Goal: Task Accomplishment & Management: Manage account settings

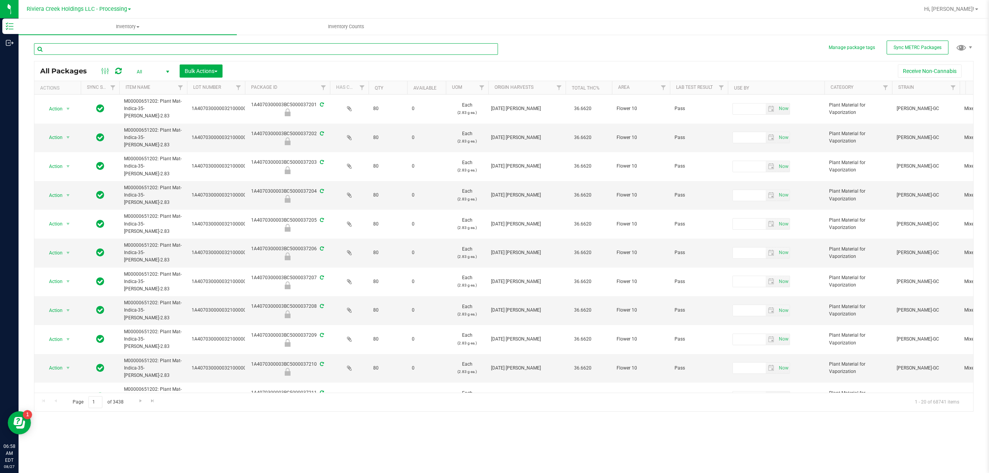
click at [350, 47] on input "text" at bounding box center [266, 49] width 464 height 12
click at [102, 9] on span "Riviera Creek Holdings LLC - Processing" at bounding box center [77, 9] width 100 height 7
click at [104, 28] on link "Riviera Creek Holdings LLC - Cultivation" at bounding box center [78, 27] width 113 height 10
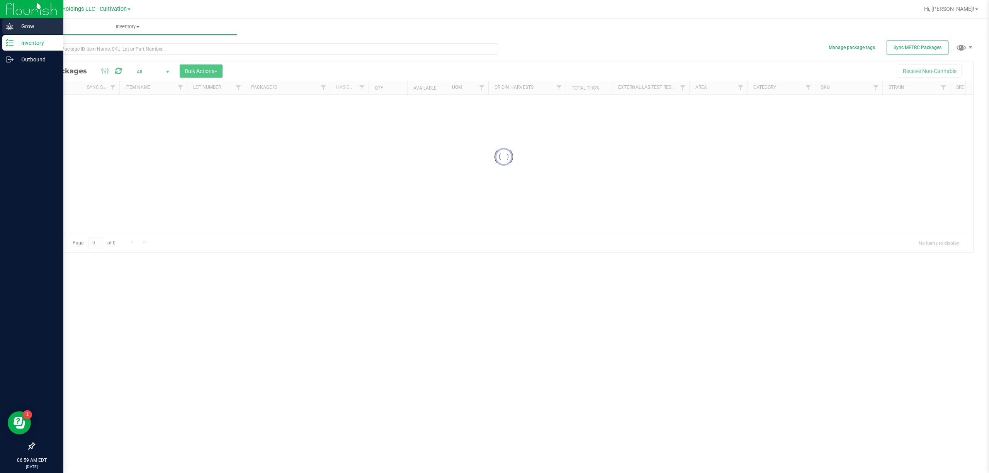
click at [6, 25] on icon at bounding box center [10, 26] width 8 height 8
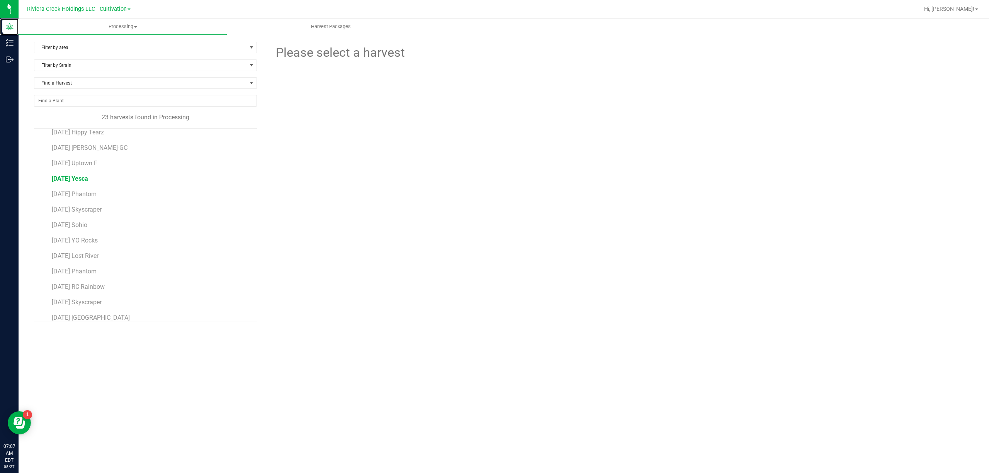
scroll to position [14, 0]
click at [103, 234] on span "[DATE] Skyscraper" at bounding box center [77, 233] width 51 height 7
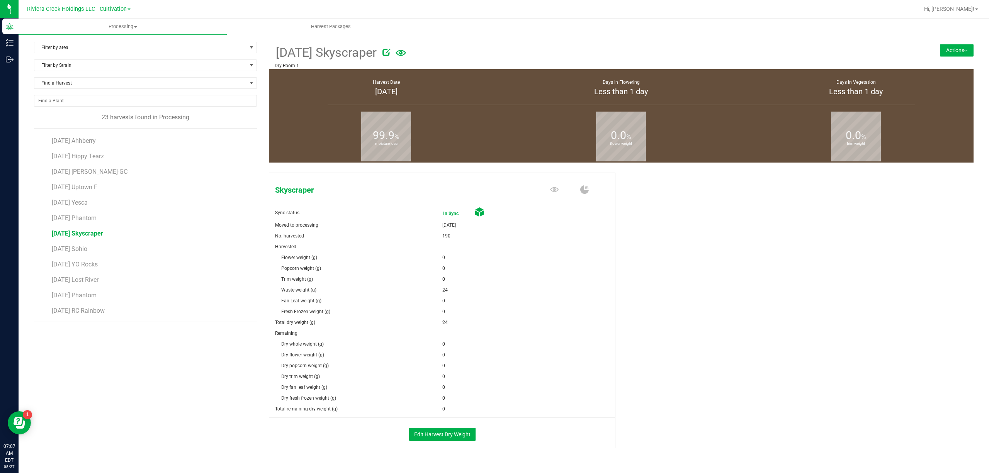
click at [955, 51] on button "Actions" at bounding box center [957, 50] width 34 height 12
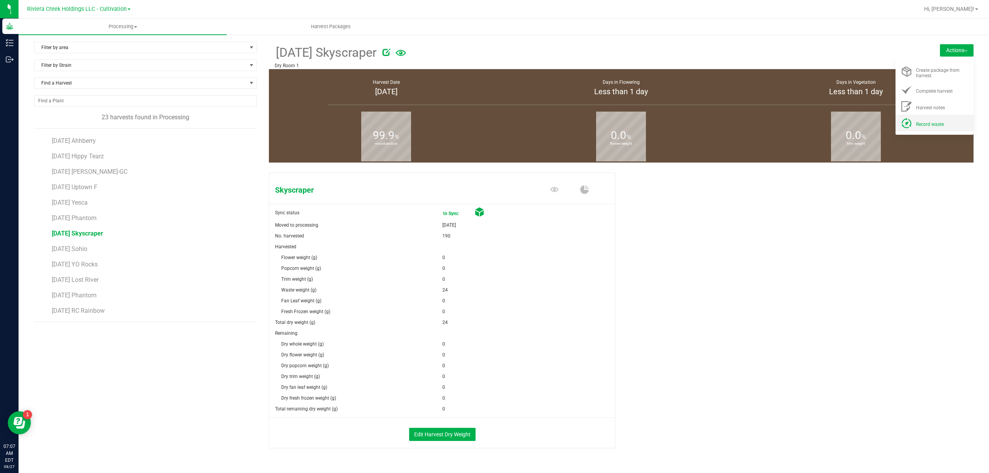
click at [938, 124] on div "Record waste" at bounding box center [942, 123] width 53 height 8
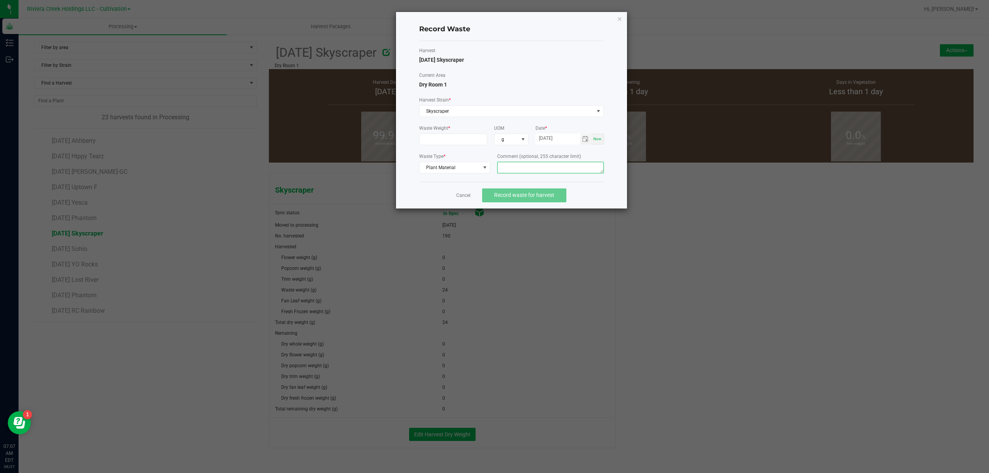
click at [516, 165] on textarea at bounding box center [550, 168] width 107 height 12
type textarea "Buck Floor Waste"
click at [466, 137] on input at bounding box center [454, 139] width 68 height 11
type input "16.0000 g"
click at [557, 72] on label "Current Area" at bounding box center [511, 75] width 185 height 7
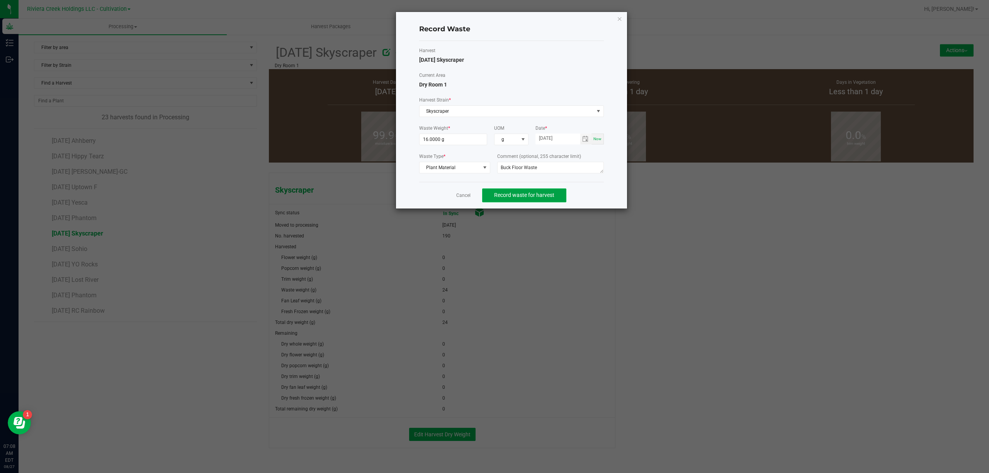
click at [546, 192] on button "Record waste for harvest" at bounding box center [524, 196] width 84 height 14
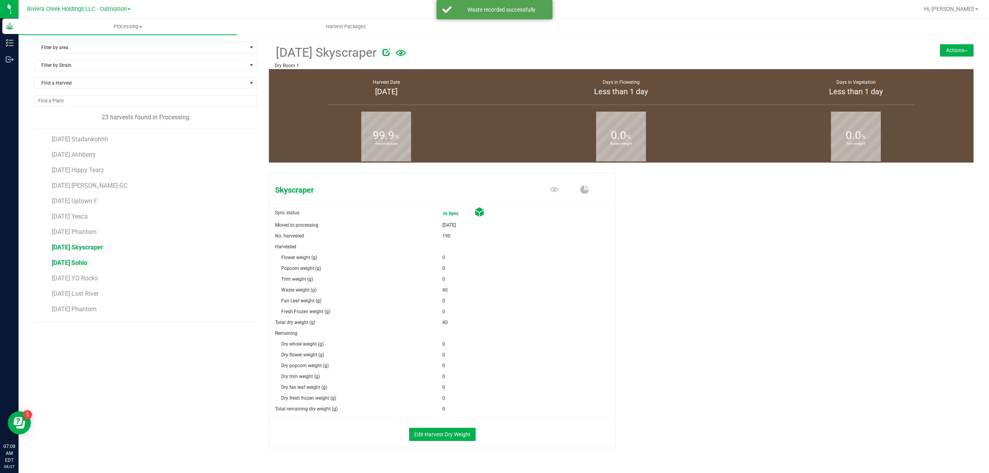
click at [84, 265] on span "[DATE] Sohio" at bounding box center [70, 262] width 36 height 7
click at [948, 47] on button "Actions" at bounding box center [957, 50] width 34 height 12
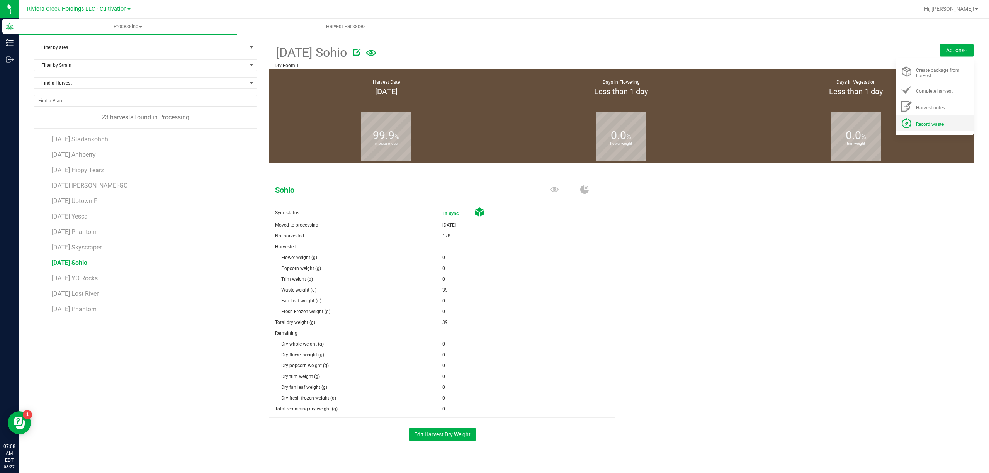
click at [933, 122] on span "Record waste" at bounding box center [930, 124] width 28 height 5
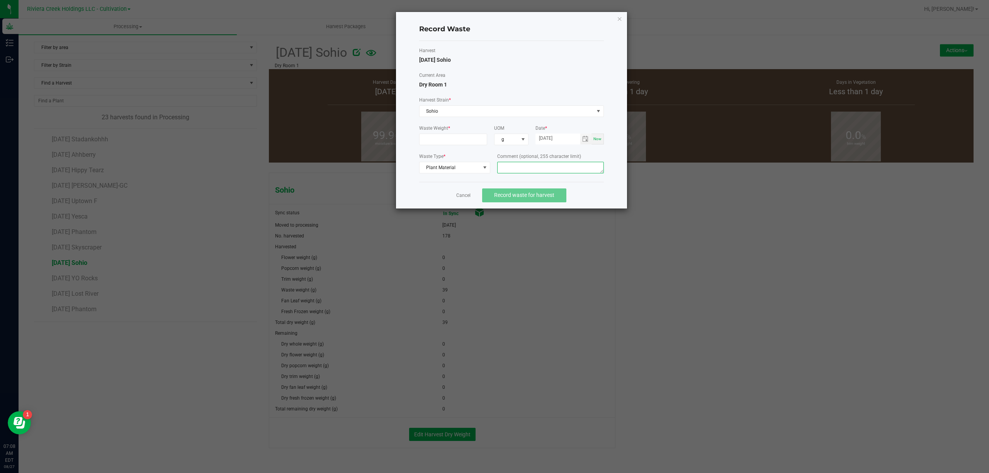
click at [536, 169] on textarea at bounding box center [550, 168] width 107 height 12
type textarea "Trim Floor Waste"
click at [473, 143] on input at bounding box center [454, 139] width 68 height 11
type input "20.0000 g"
click at [524, 83] on div "Current Area Dry Room 1" at bounding box center [511, 80] width 185 height 17
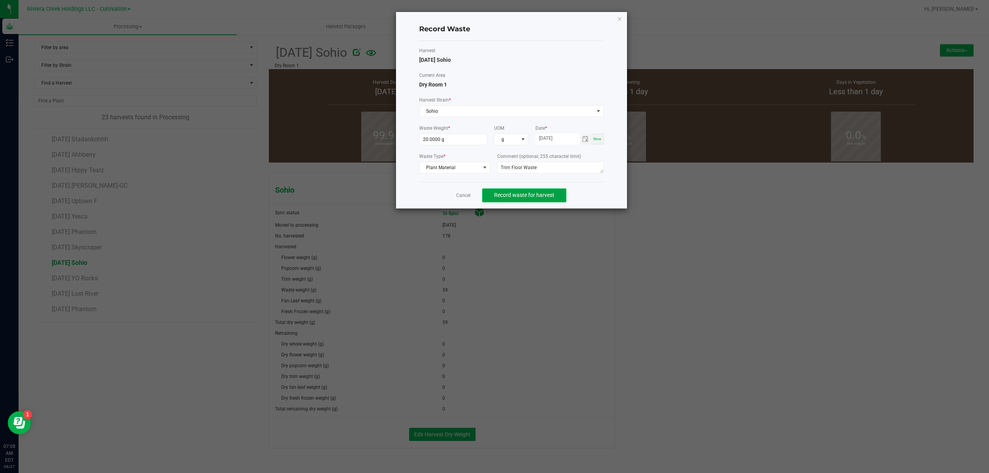
click at [549, 194] on span "Record waste for harvest" at bounding box center [524, 195] width 60 height 6
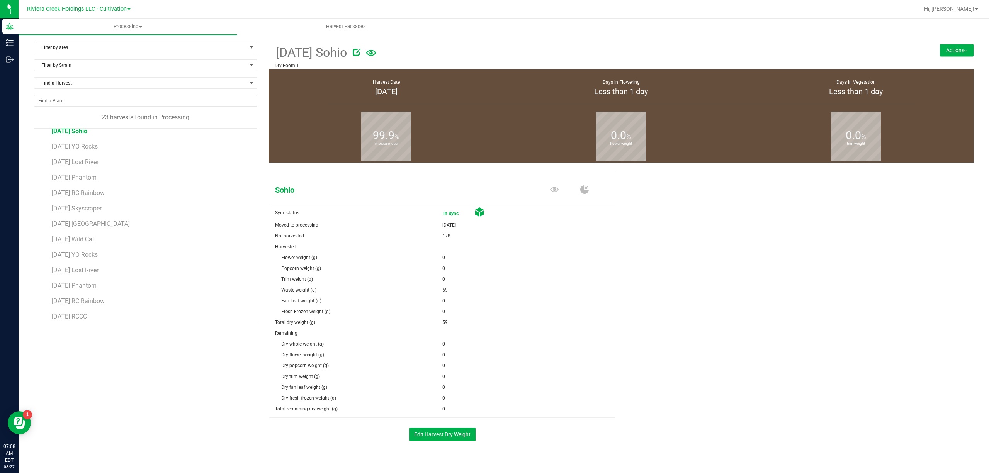
scroll to position [117, 0]
click at [99, 179] on span "[DATE] Lost River" at bounding box center [76, 177] width 48 height 7
click at [943, 52] on button "Actions" at bounding box center [957, 50] width 34 height 12
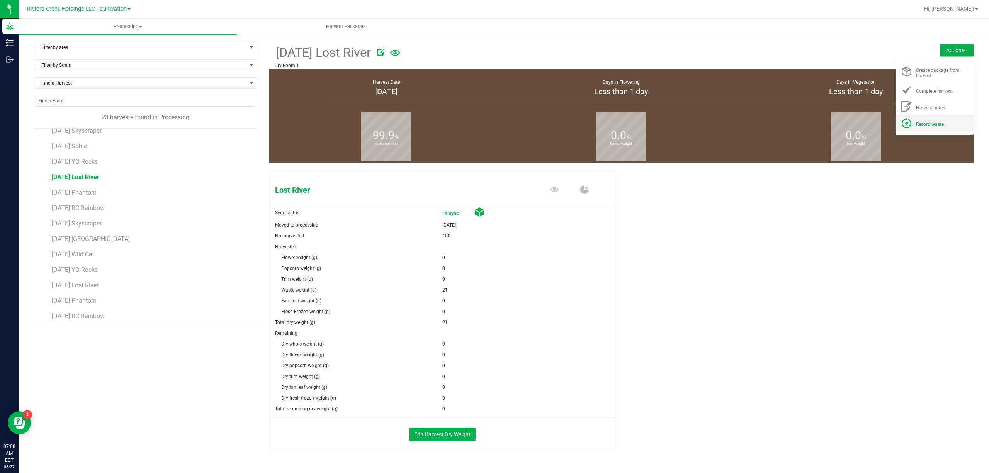
click at [916, 122] on span "Record waste" at bounding box center [930, 124] width 28 height 5
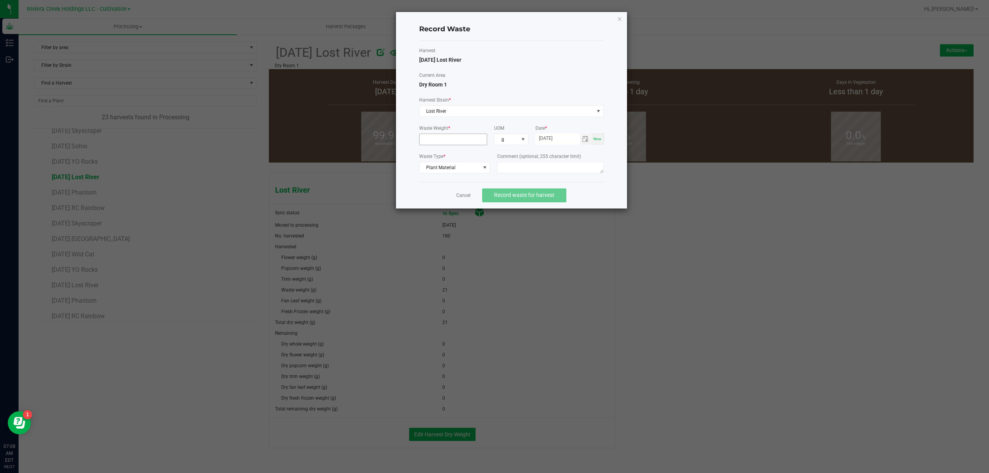
click at [437, 138] on input at bounding box center [454, 139] width 68 height 11
type input "2.0000 g"
click at [528, 163] on textarea at bounding box center [550, 168] width 107 height 12
type textarea "Buck Floor Waste"
click at [522, 197] on span "Record waste for harvest" at bounding box center [524, 195] width 60 height 6
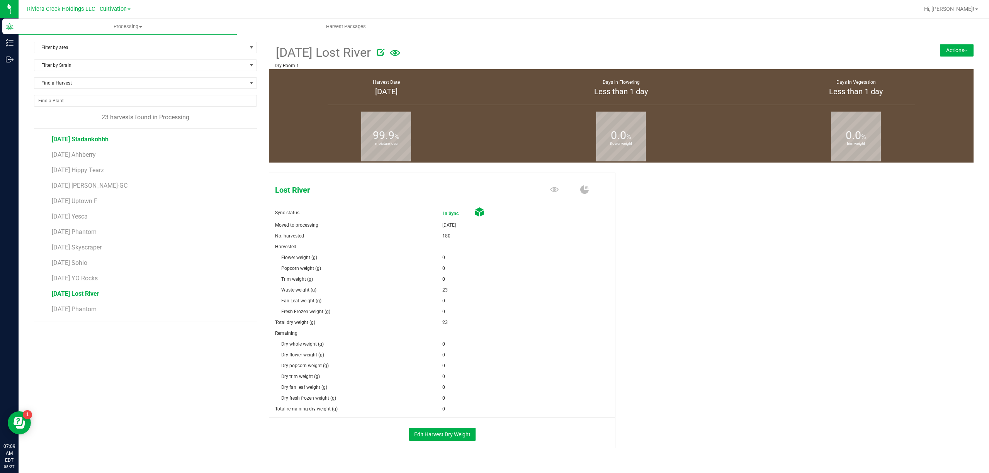
click at [98, 141] on span "[DATE] Stadankohhh" at bounding box center [80, 139] width 57 height 7
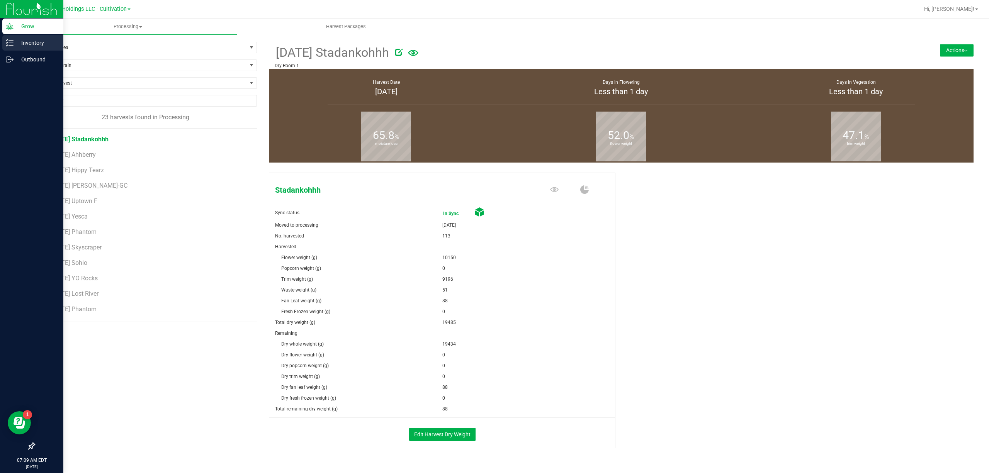
click at [8, 38] on div "Inventory" at bounding box center [32, 42] width 61 height 15
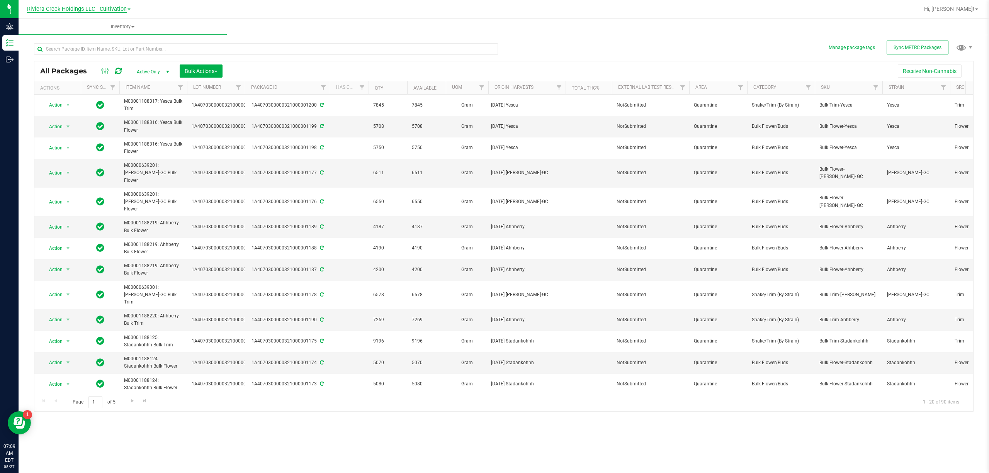
click at [107, 8] on span "Riviera Creek Holdings LLC - Cultivation" at bounding box center [77, 9] width 100 height 7
click at [107, 34] on link "Riviera Creek Holdings LLC - Processing" at bounding box center [78, 37] width 113 height 10
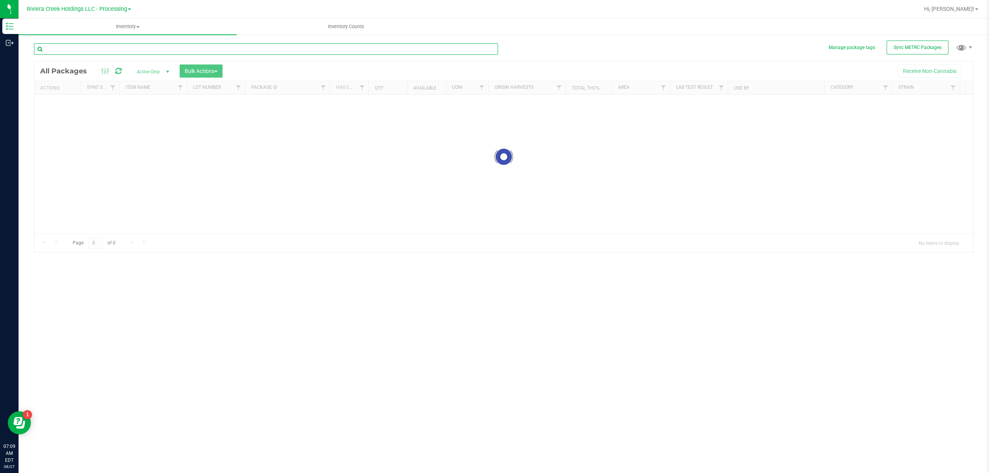
click at [96, 48] on input "text" at bounding box center [266, 49] width 464 height 12
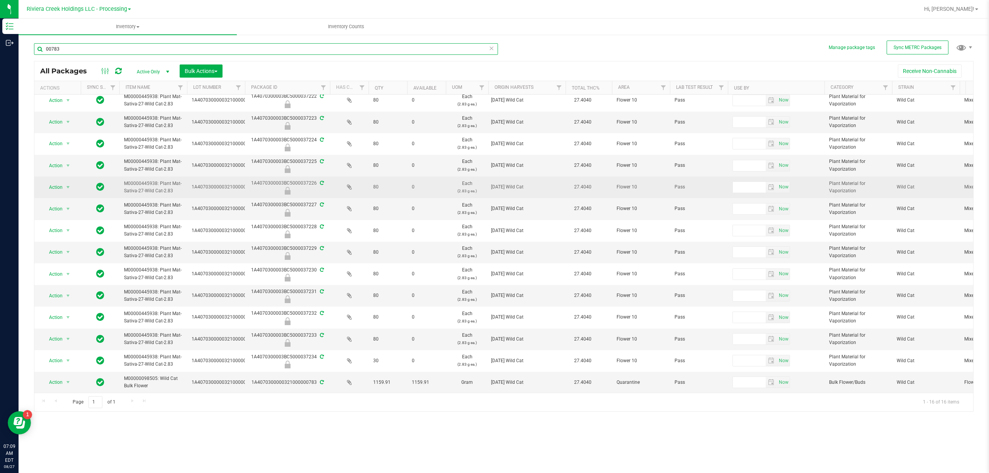
scroll to position [58, 0]
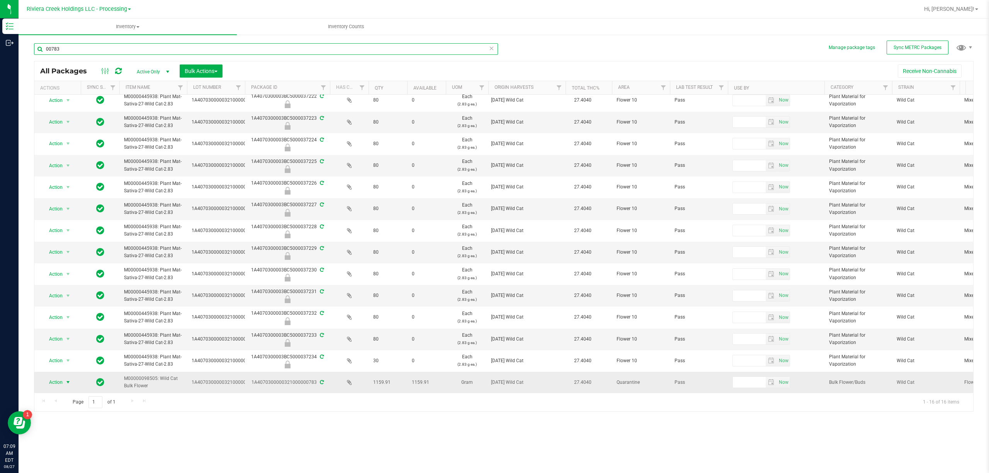
type input "00783"
click at [58, 377] on span "Action" at bounding box center [52, 382] width 21 height 11
click at [55, 254] on li "Adjust qty" at bounding box center [68, 258] width 50 height 12
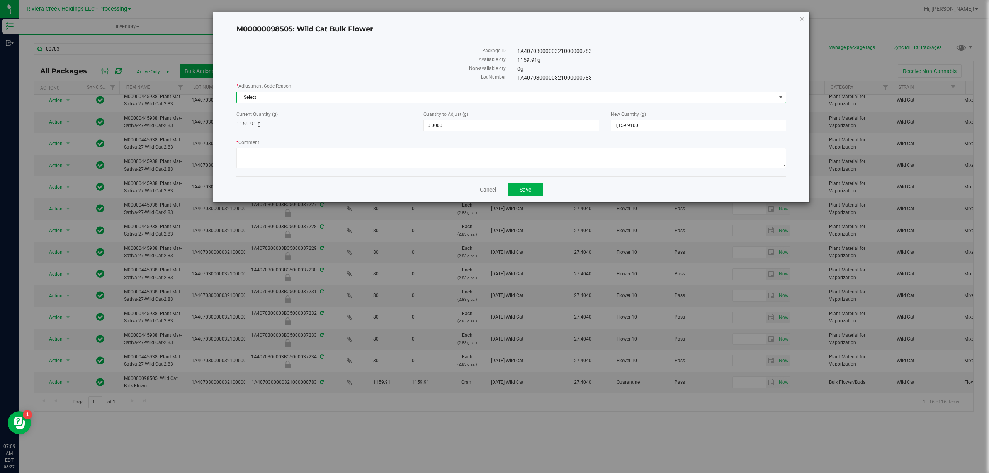
click at [257, 100] on span "Select" at bounding box center [507, 97] width 540 height 11
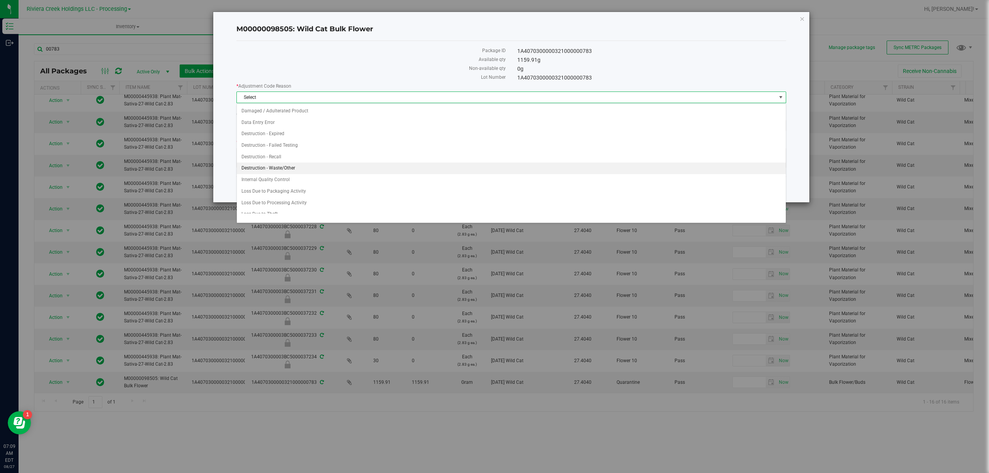
click at [297, 168] on li "Destruction - Waste/Other" at bounding box center [511, 169] width 549 height 12
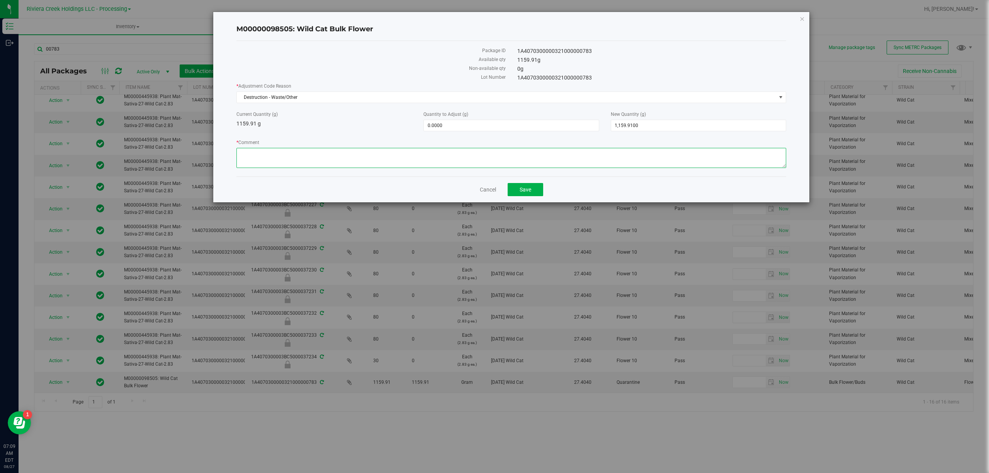
click at [294, 162] on textarea "* Comment" at bounding box center [512, 158] width 550 height 20
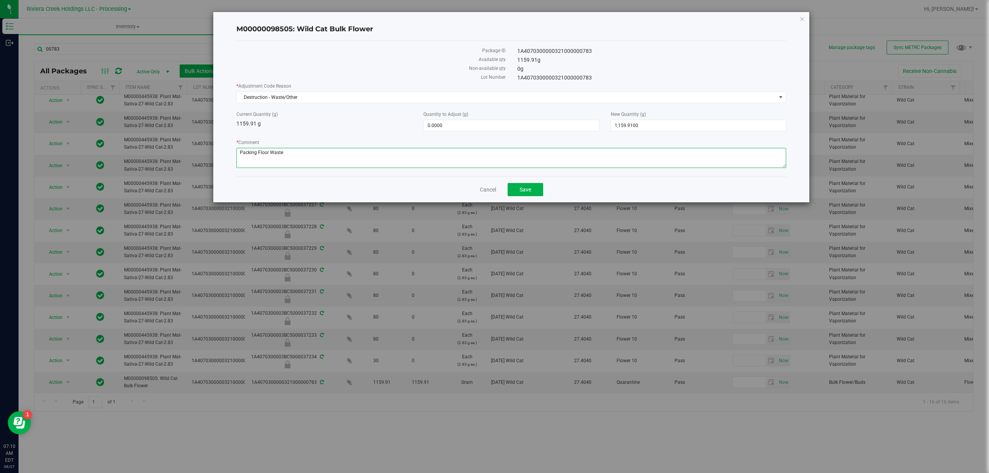
click at [294, 162] on textarea "* Comment" at bounding box center [512, 158] width 550 height 20
type textarea "Packing Floor Waste"
click at [458, 126] on span "0.0000 0" at bounding box center [511, 126] width 175 height 12
click at [458, 126] on input "0" at bounding box center [511, 125] width 175 height 11
type input "-5.73"
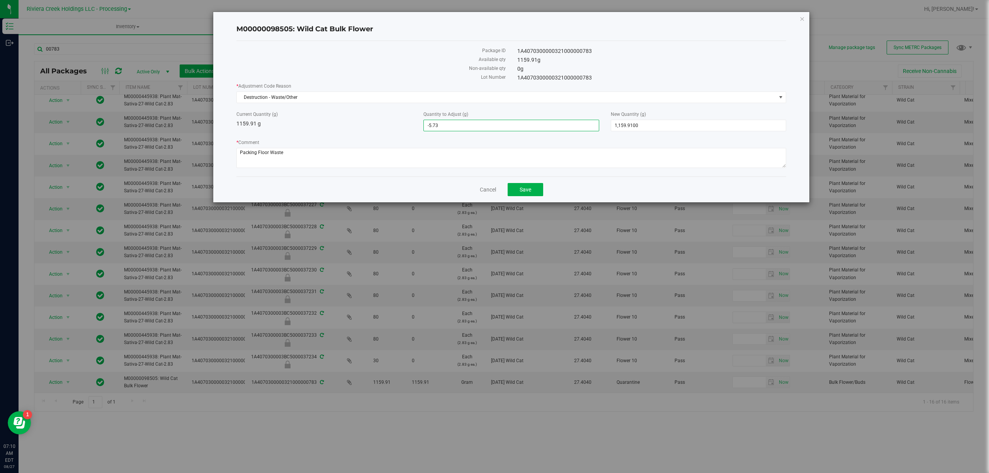
type input "-5.7300"
type input "1,154.1800"
click at [371, 126] on div "Current Quantity (g) 1159.91 g" at bounding box center [324, 119] width 187 height 17
click at [291, 156] on textarea "* Comment" at bounding box center [512, 158] width 550 height 20
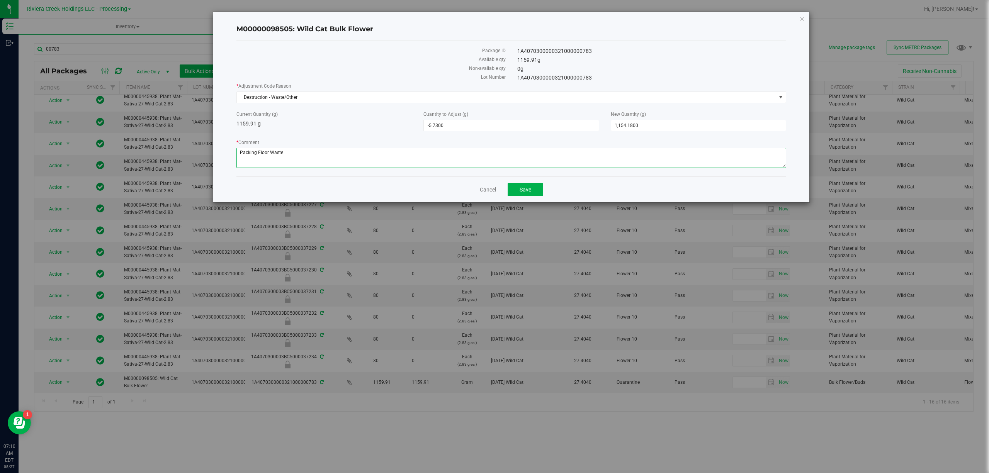
click at [291, 156] on textarea "* Comment" at bounding box center [512, 158] width 550 height 20
click at [324, 130] on div "Current Quantity (g) 1159.91 g Quantity to Adjust (g) -5.7300 -5.73 New Quantit…" at bounding box center [512, 121] width 562 height 20
click at [523, 189] on span "Save" at bounding box center [526, 190] width 12 height 6
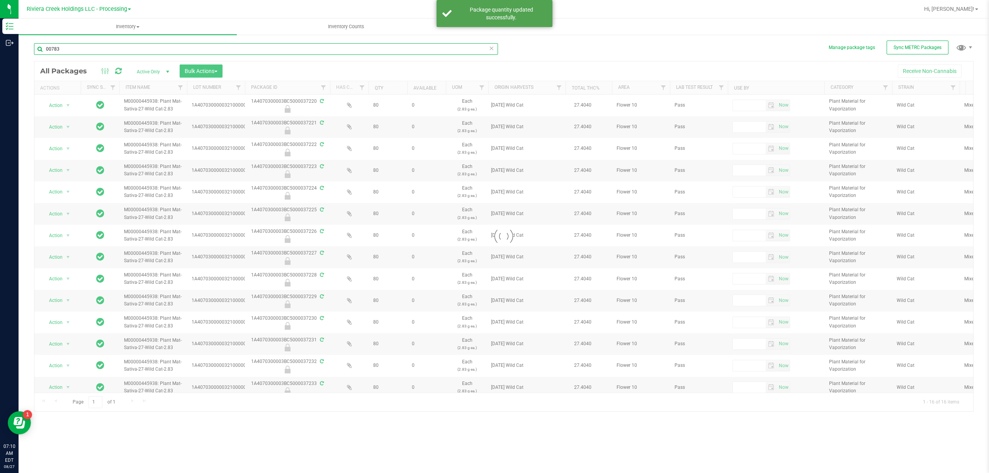
click at [127, 46] on input "00783" at bounding box center [266, 49] width 464 height 12
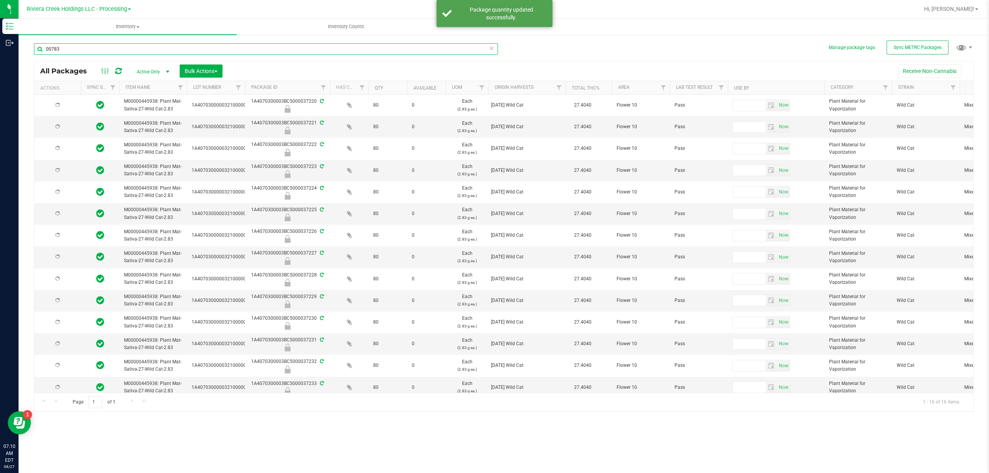
click at [127, 46] on input "00783" at bounding box center [266, 49] width 464 height 12
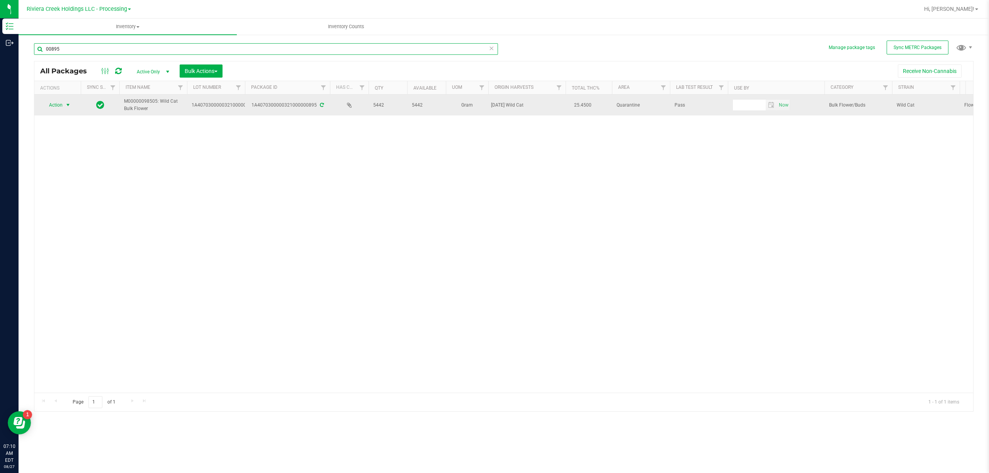
type input "00895"
click at [64, 105] on span "select" at bounding box center [68, 105] width 10 height 11
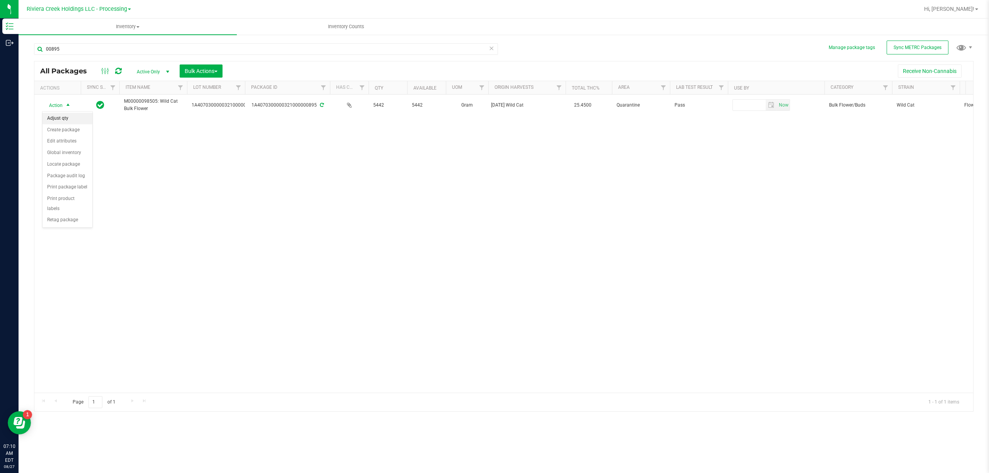
click at [63, 117] on li "Adjust qty" at bounding box center [68, 119] width 50 height 12
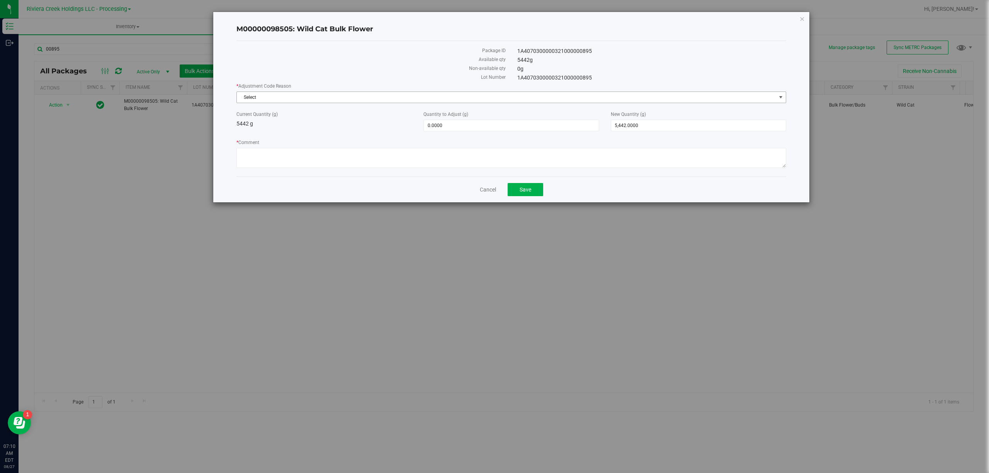
click at [285, 102] on span "Select" at bounding box center [507, 97] width 540 height 11
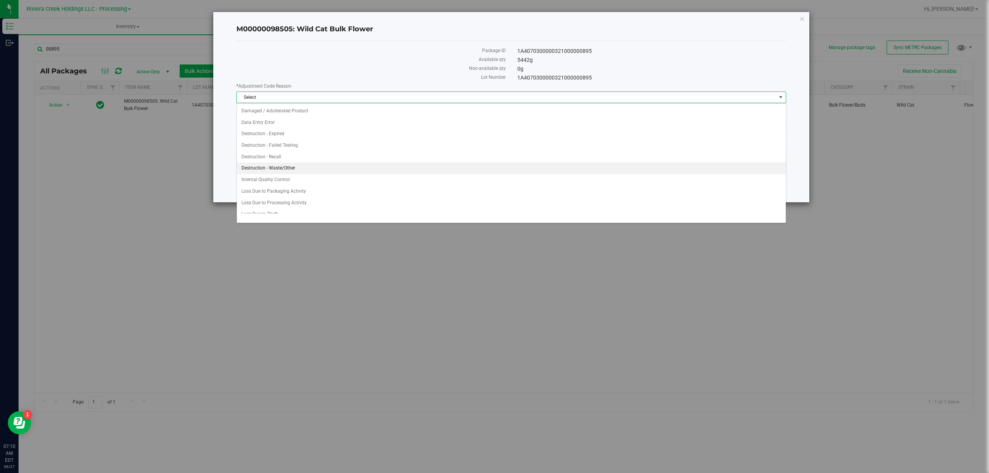
click at [285, 172] on li "Destruction - Waste/Other" at bounding box center [511, 169] width 549 height 12
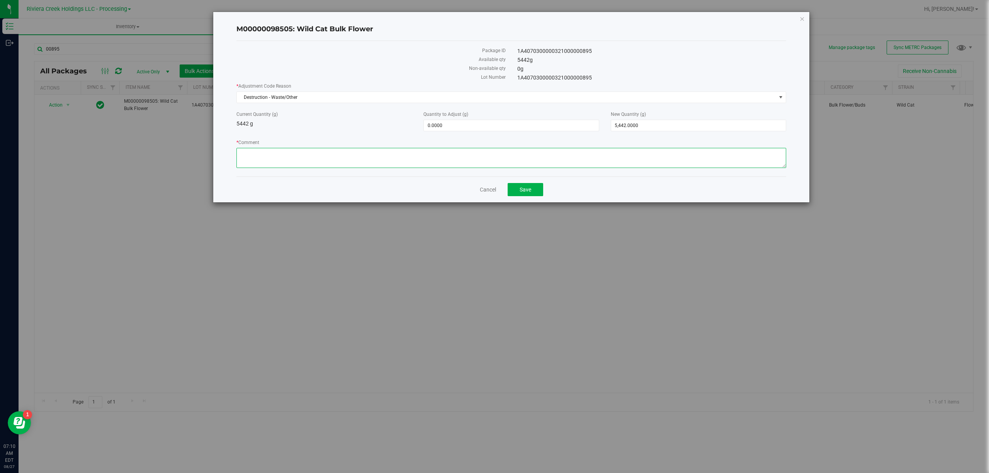
paste textarea "Packing Floor Waste"
type textarea "Packing Floor Waste"
click at [452, 131] on span "0.0000 0" at bounding box center [511, 126] width 175 height 12
click at [452, 131] on input "0" at bounding box center [511, 125] width 175 height 11
type input "-5.73"
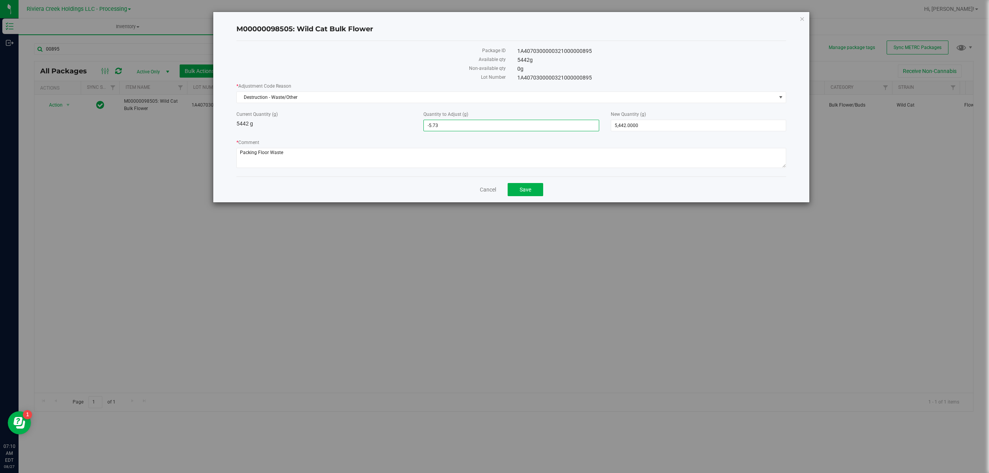
type input "-5.7300"
type input "5,436.2700"
click at [367, 123] on div "Current Quantity (g) 5442 g" at bounding box center [324, 119] width 187 height 17
click at [540, 194] on button "Save" at bounding box center [526, 189] width 36 height 13
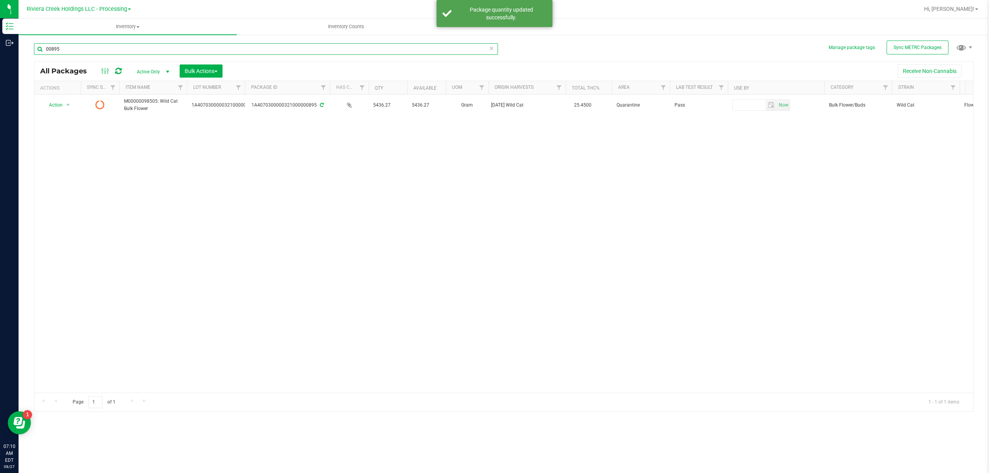
click at [89, 50] on input "00895" at bounding box center [266, 49] width 464 height 12
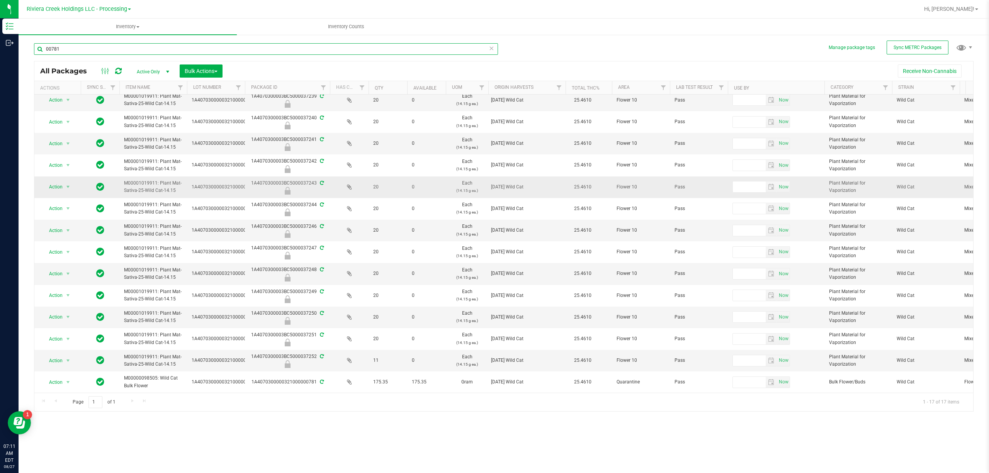
scroll to position [79, 0]
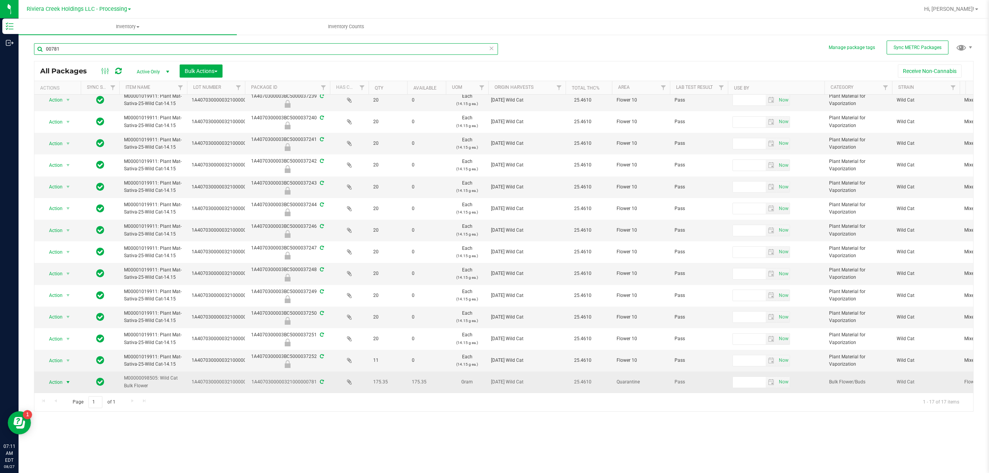
type input "00781"
click at [55, 378] on span "Action" at bounding box center [52, 382] width 21 height 11
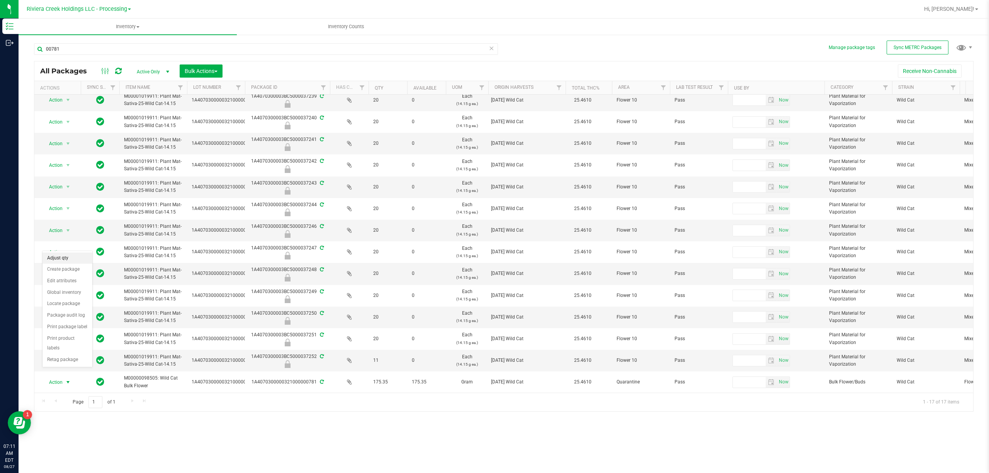
click at [60, 253] on li "Adjust qty" at bounding box center [68, 259] width 50 height 12
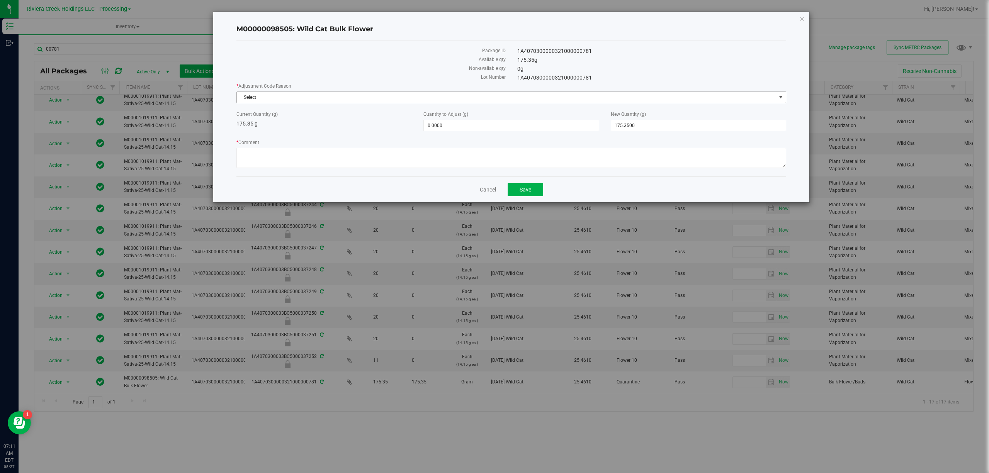
click at [251, 99] on span "Select" at bounding box center [507, 97] width 540 height 11
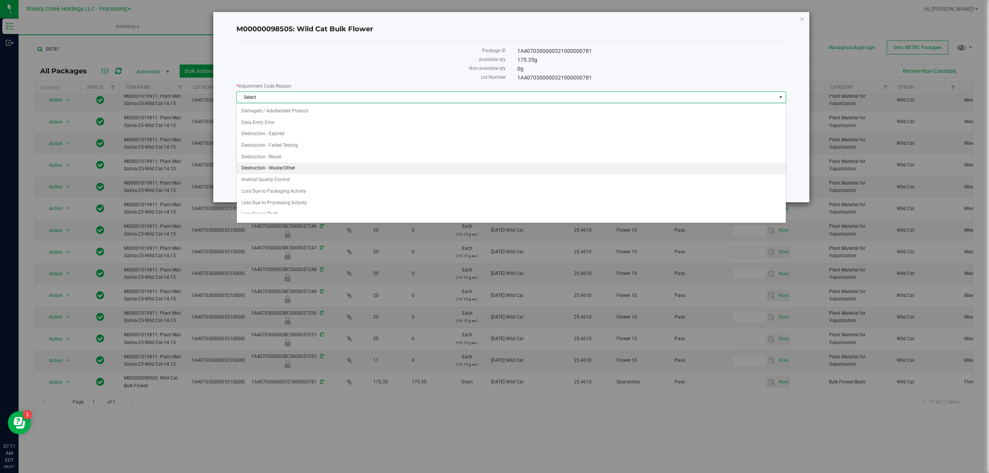
click at [281, 170] on li "Destruction - Waste/Other" at bounding box center [511, 169] width 549 height 12
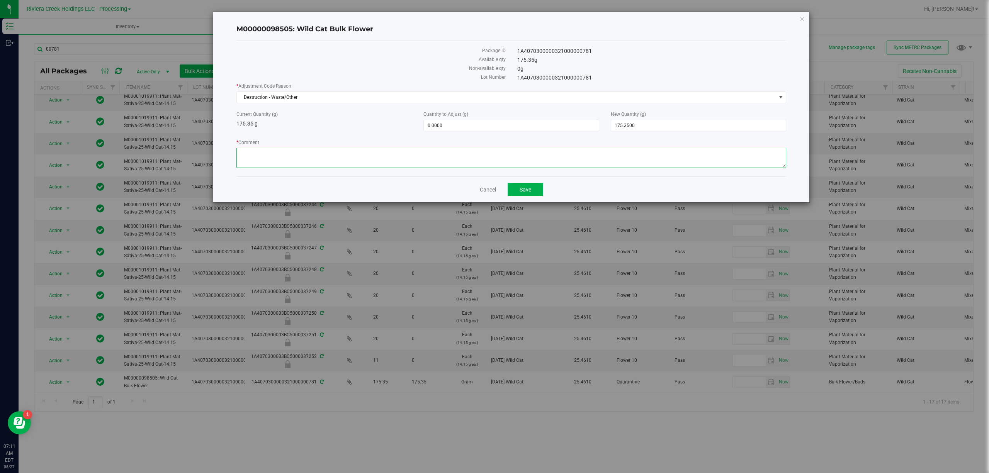
paste textarea "Packing Floor Waste"
type textarea "Packing Floor Waste"
click at [433, 130] on span "0.0000 0" at bounding box center [511, 126] width 175 height 12
click at [433, 130] on input "0" at bounding box center [511, 125] width 175 height 11
type input "-5.73"
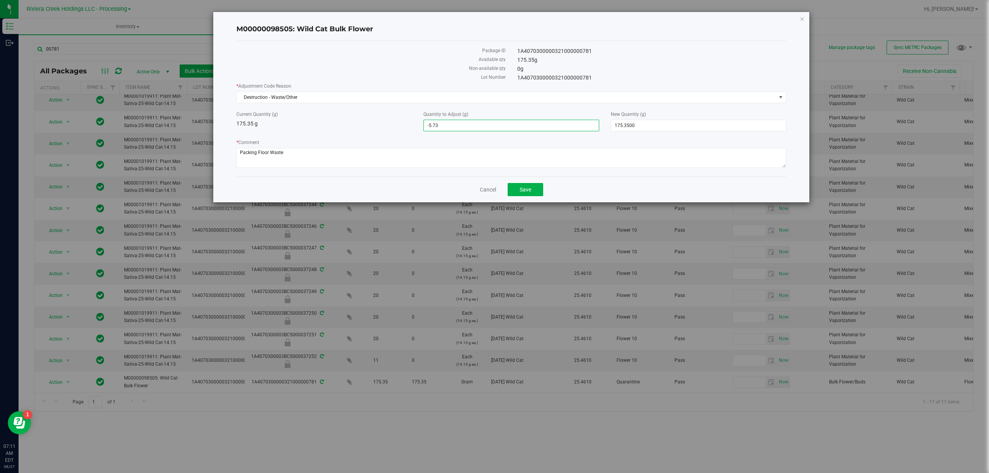
type input "-5.7300"
type input "169.6200"
click at [381, 130] on div "Current Quantity (g) 175.35 g Quantity to Adjust (g) -5.7300 -5.73 New Quantity…" at bounding box center [512, 121] width 562 height 20
click at [530, 192] on span "Save" at bounding box center [526, 190] width 12 height 6
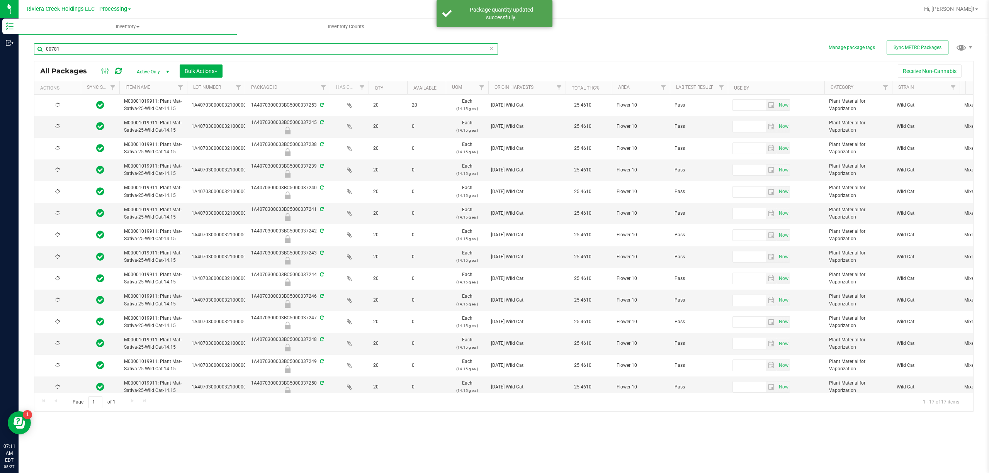
click at [150, 49] on input "00781" at bounding box center [266, 49] width 464 height 12
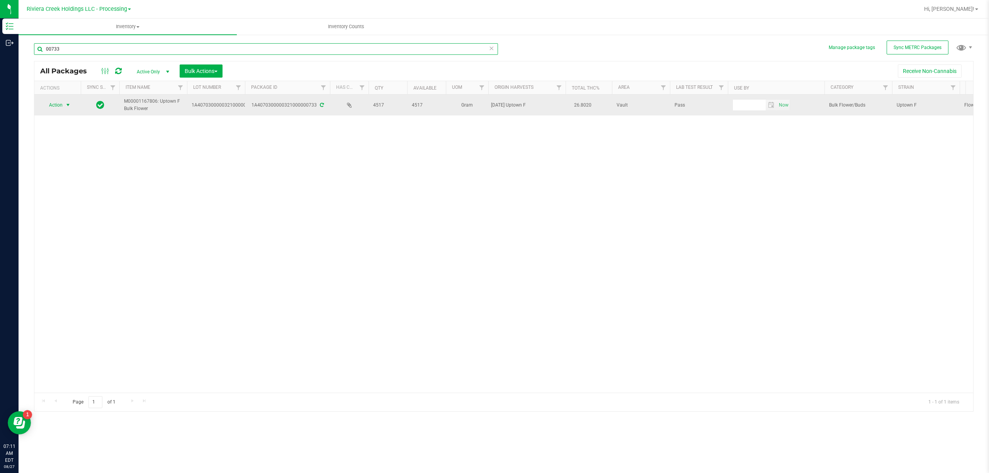
type input "00733"
click at [55, 100] on span "Action" at bounding box center [52, 105] width 21 height 11
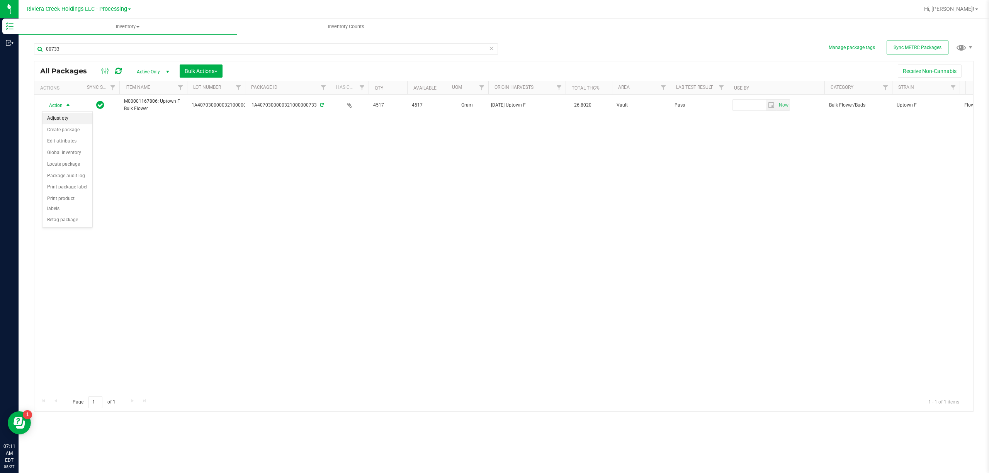
click at [59, 119] on li "Adjust qty" at bounding box center [68, 119] width 50 height 12
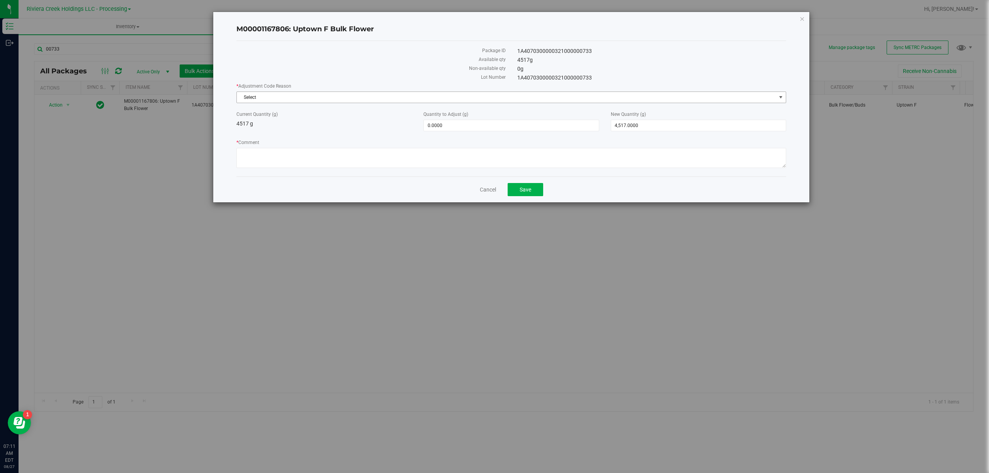
click at [301, 102] on span "Select" at bounding box center [507, 97] width 540 height 11
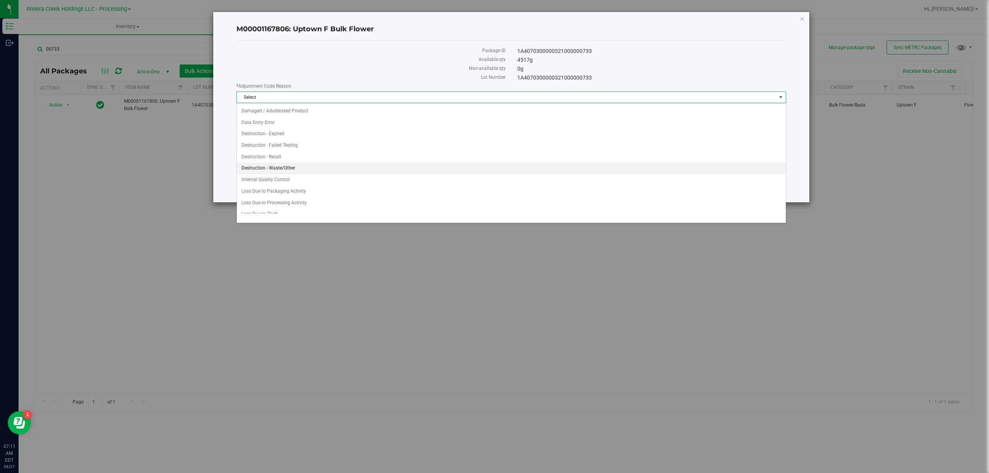
click at [306, 169] on li "Destruction - Waste/Other" at bounding box center [511, 169] width 549 height 12
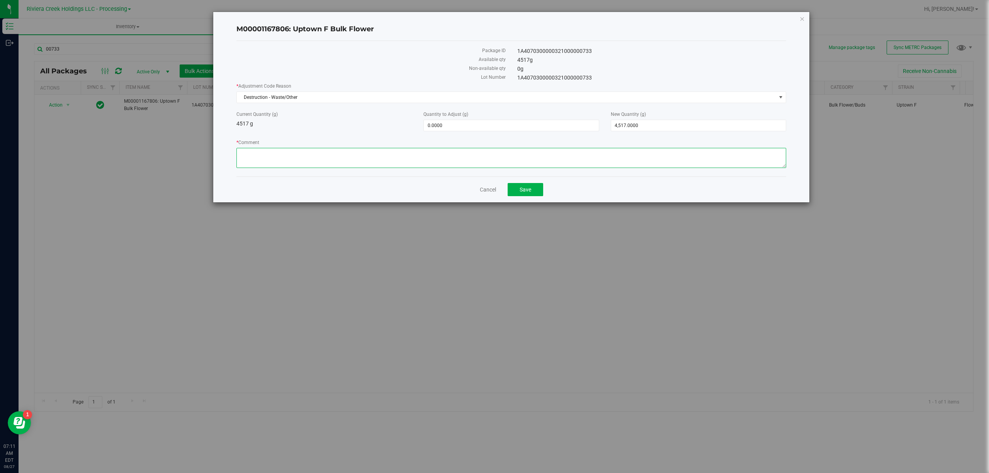
paste textarea "Packing Floor Waste"
type textarea "Packing Floor Waste"
click at [441, 132] on div "* Adjustment Code Reason Destruction - Waste/Other Select Damaged / Adulterated…" at bounding box center [512, 127] width 550 height 88
click at [441, 131] on span "0.0000 0" at bounding box center [511, 126] width 175 height 12
click at [443, 128] on span "0.0000 0" at bounding box center [511, 126] width 175 height 12
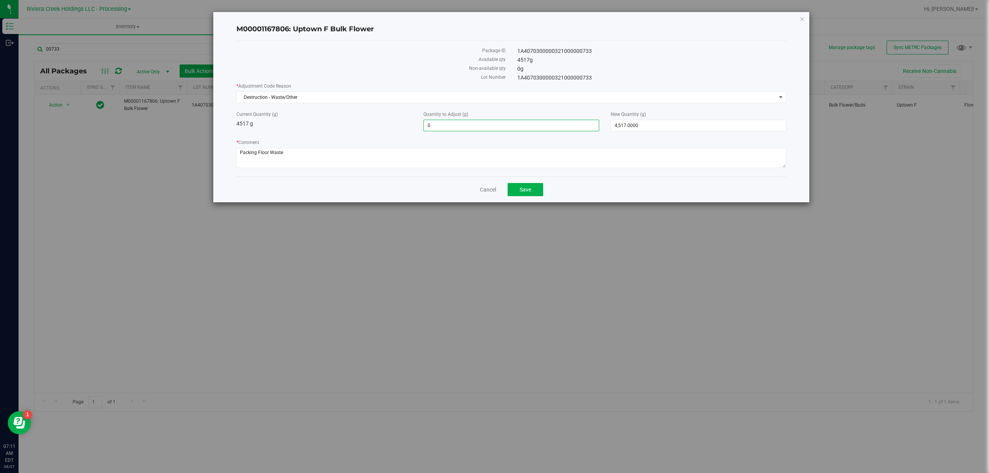
click at [443, 128] on input "0" at bounding box center [511, 125] width 175 height 11
type input "-5.73"
type input "-5.7300"
type input "4,511.2700"
click at [366, 123] on div "Current Quantity (g) 4517 g" at bounding box center [324, 119] width 187 height 17
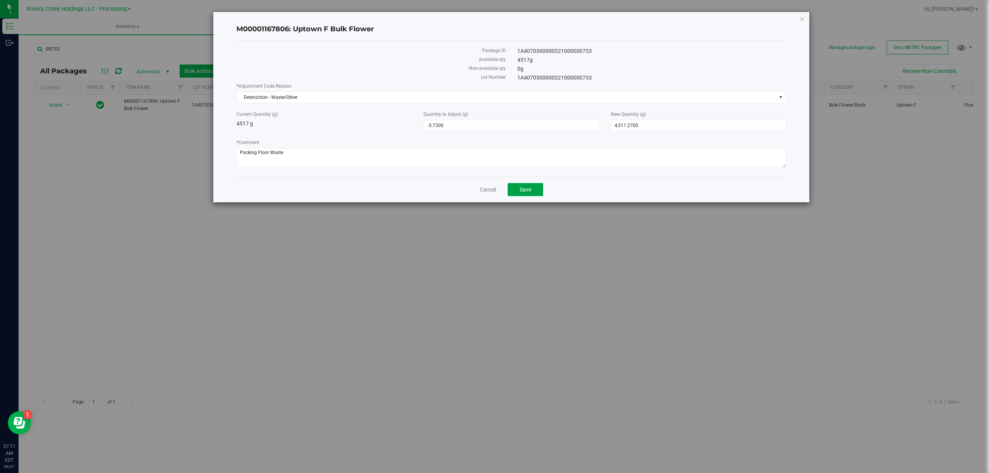
click at [532, 195] on button "Save" at bounding box center [526, 189] width 36 height 13
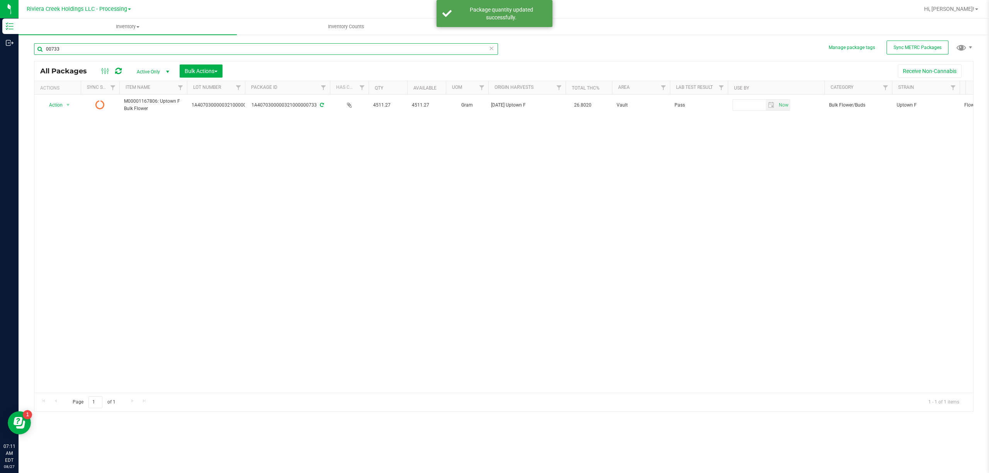
click at [85, 49] on input "00733" at bounding box center [266, 49] width 464 height 12
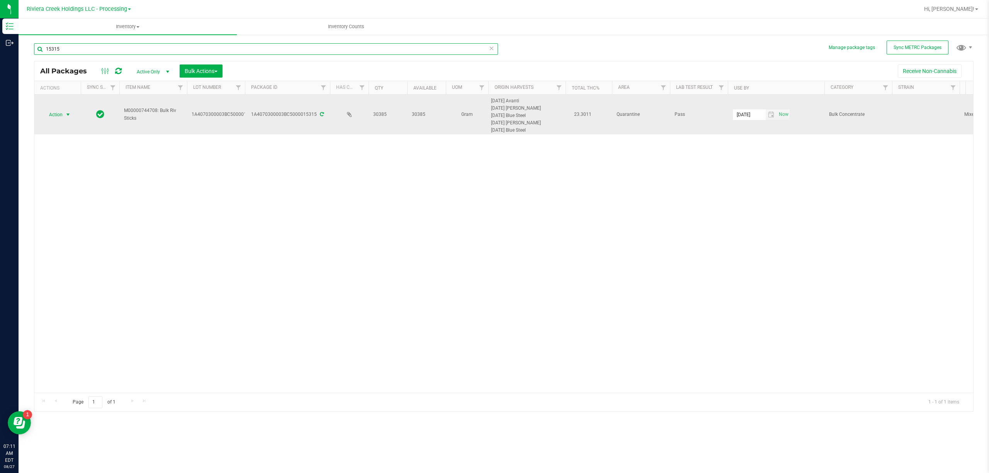
type input "15315"
click at [52, 114] on span "Action" at bounding box center [52, 114] width 21 height 11
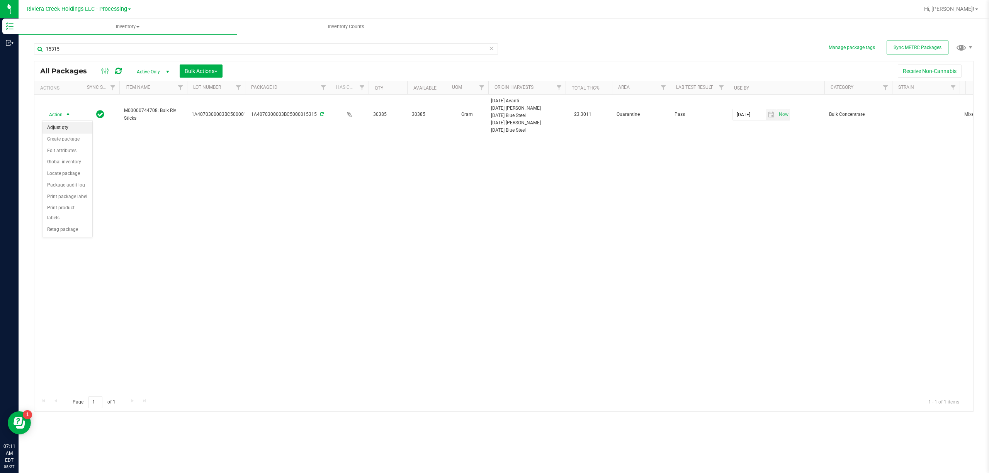
click at [53, 129] on li "Adjust qty" at bounding box center [68, 128] width 50 height 12
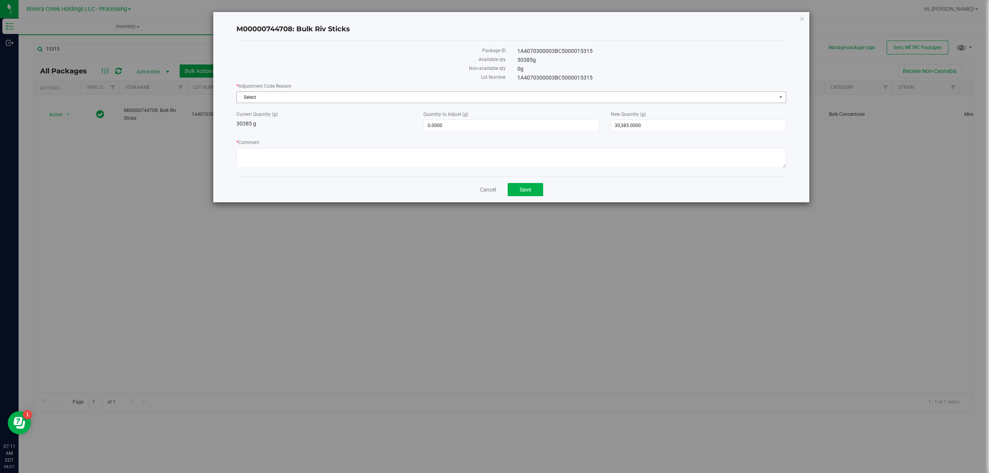
click at [257, 102] on span "Select" at bounding box center [507, 97] width 540 height 11
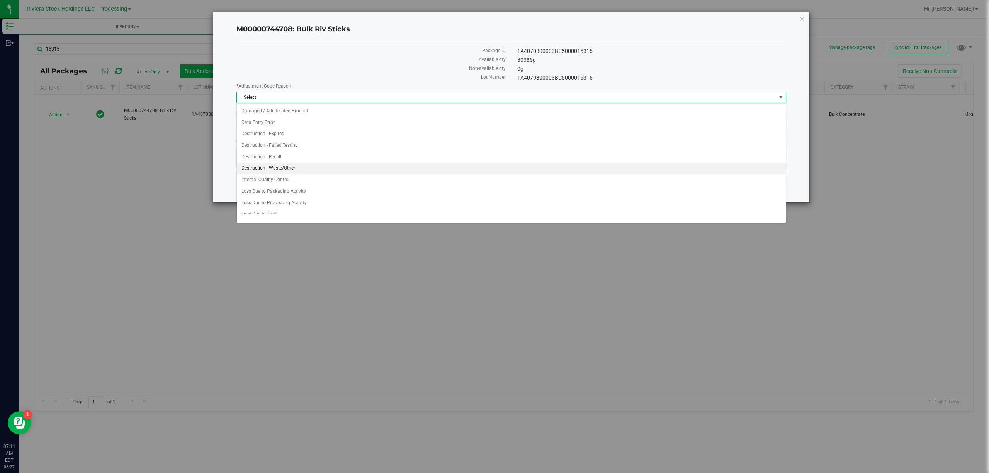
click at [290, 167] on li "Destruction - Waste/Other" at bounding box center [511, 169] width 549 height 12
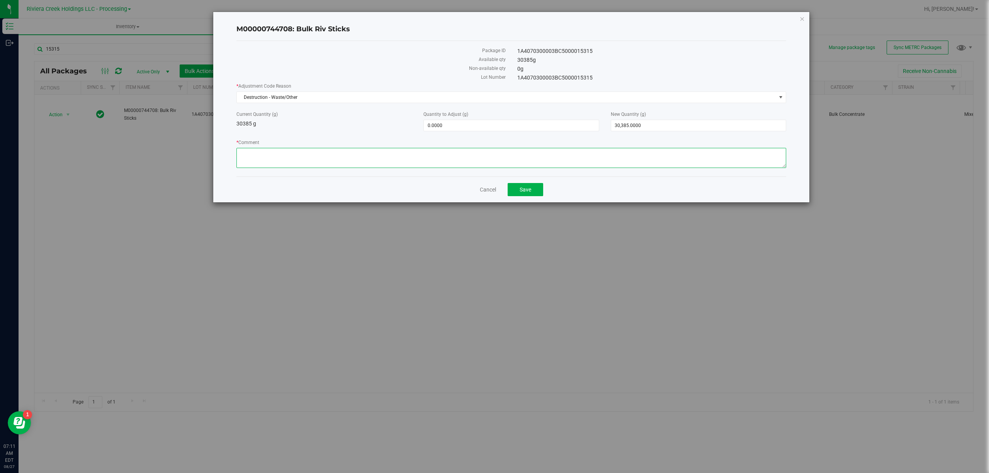
paste textarea "Packing Floor Waste"
type textarea "Packing Floor Waste"
click at [463, 129] on span "0.0000 0" at bounding box center [511, 126] width 175 height 12
click at [463, 128] on input "0" at bounding box center [511, 125] width 175 height 11
type input "-5.73"
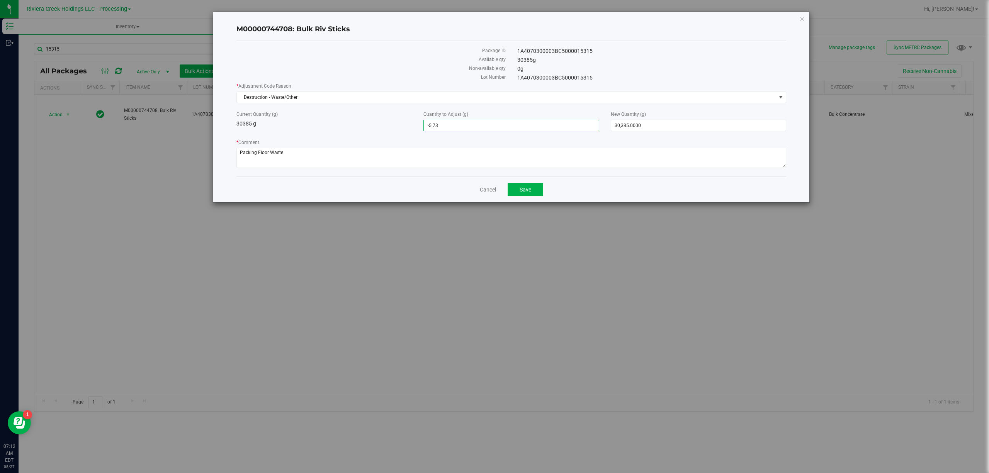
type input "-5.7300"
type input "30,379.2700"
click at [359, 122] on div "Current Quantity (g) 30385 g" at bounding box center [324, 119] width 187 height 17
click at [529, 189] on span "Save" at bounding box center [526, 190] width 12 height 6
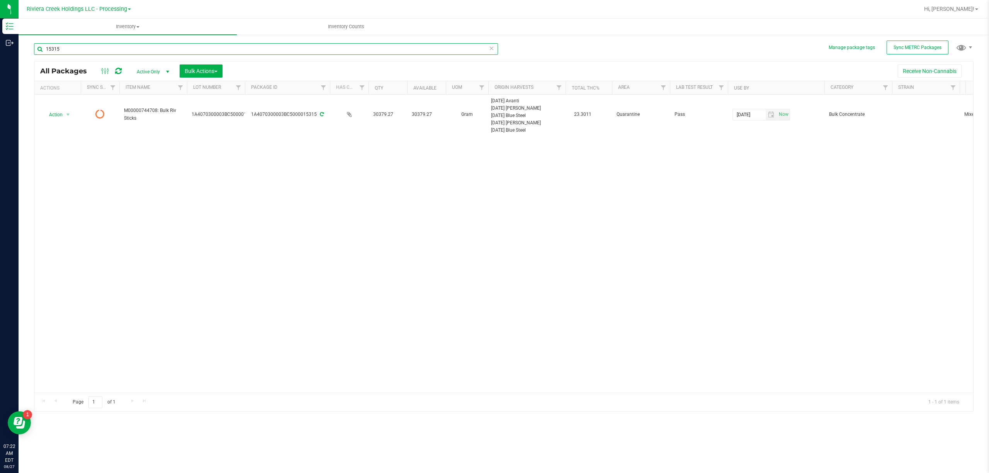
click at [113, 47] on input "15315" at bounding box center [266, 49] width 464 height 12
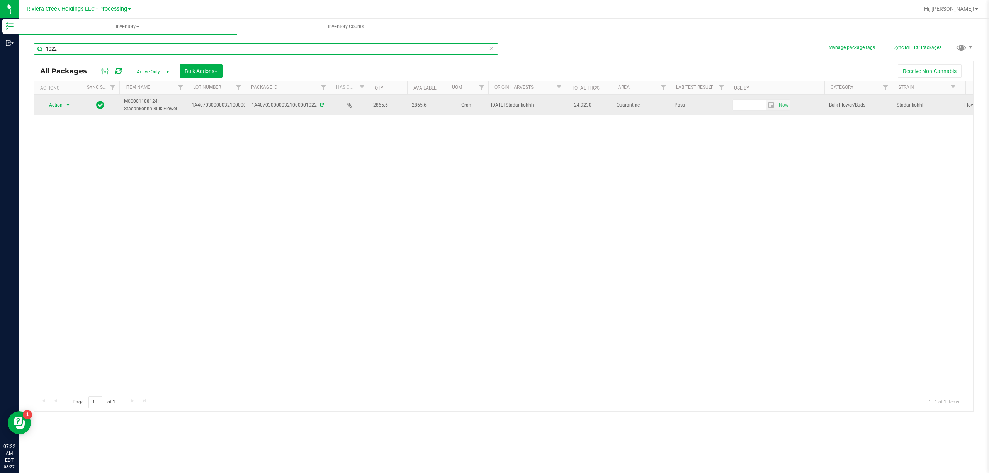
type input "1022"
click at [69, 110] on span "select" at bounding box center [68, 105] width 10 height 11
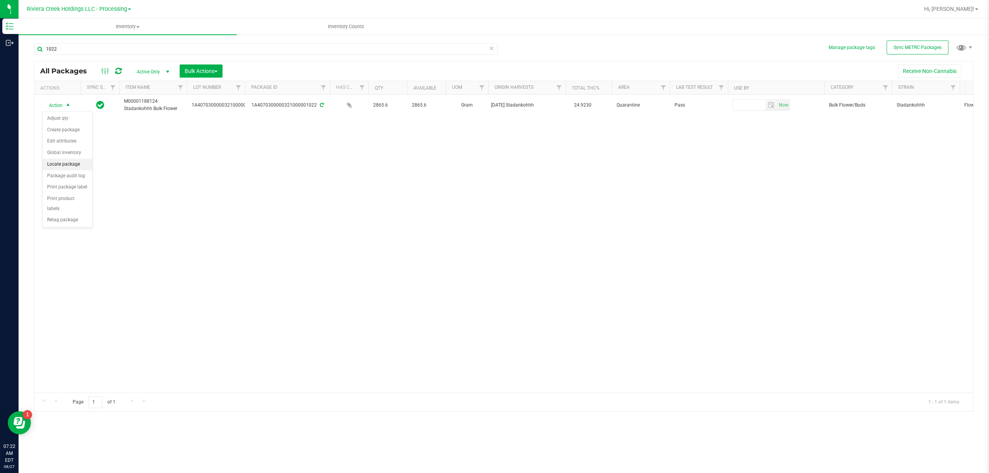
click at [70, 169] on li "Locate package" at bounding box center [68, 165] width 50 height 12
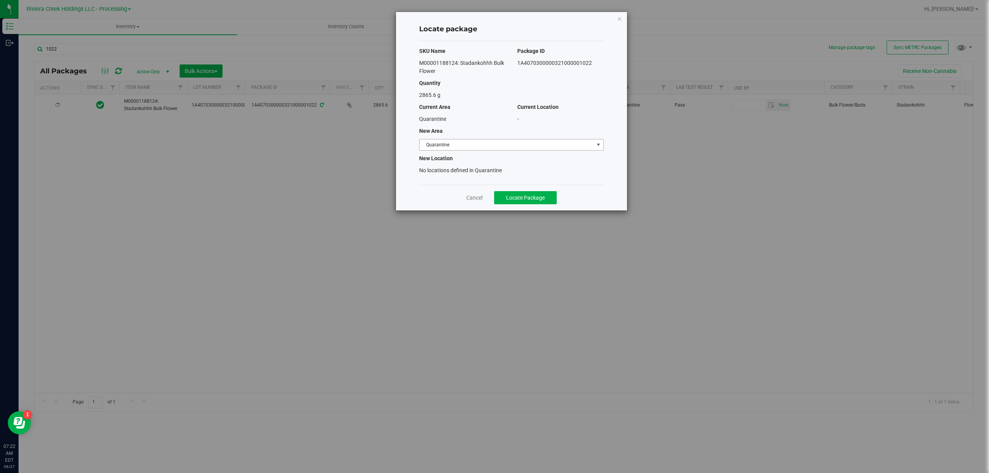
click at [439, 145] on span "Quarantine" at bounding box center [507, 145] width 174 height 11
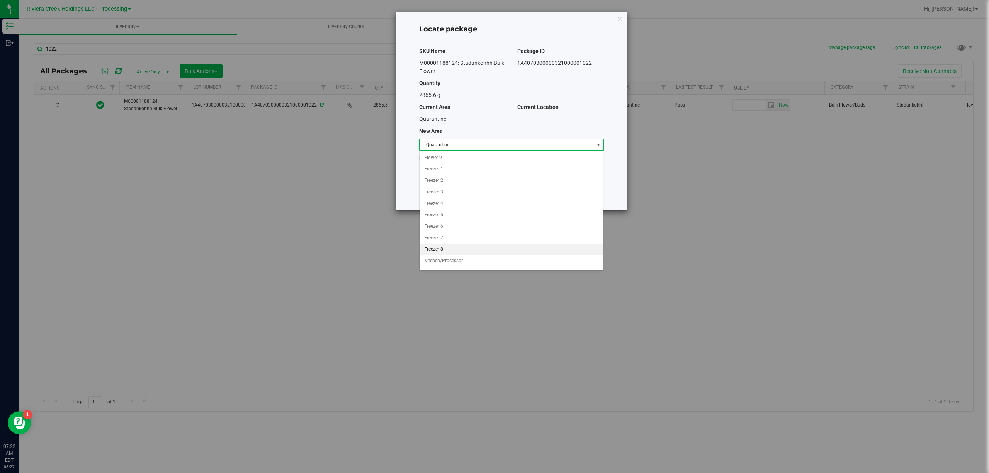
scroll to position [32, 0]
click at [435, 163] on li "Flower 10" at bounding box center [512, 162] width 184 height 12
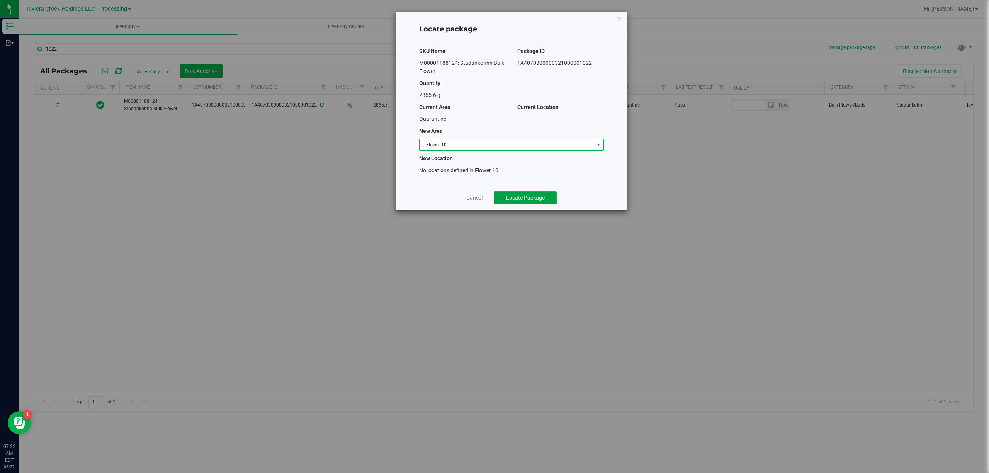
click at [527, 200] on span "Locate Package" at bounding box center [525, 198] width 39 height 6
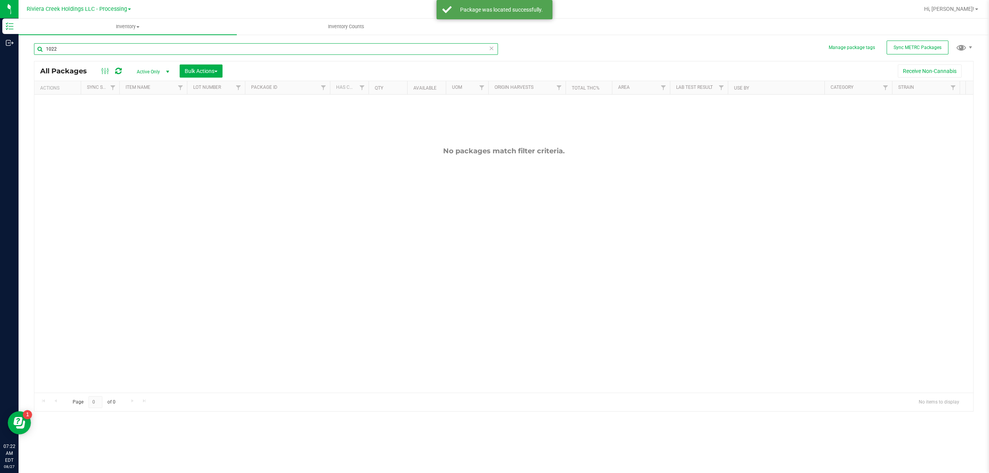
click at [71, 46] on input "1022" at bounding box center [266, 49] width 464 height 12
type input "00987"
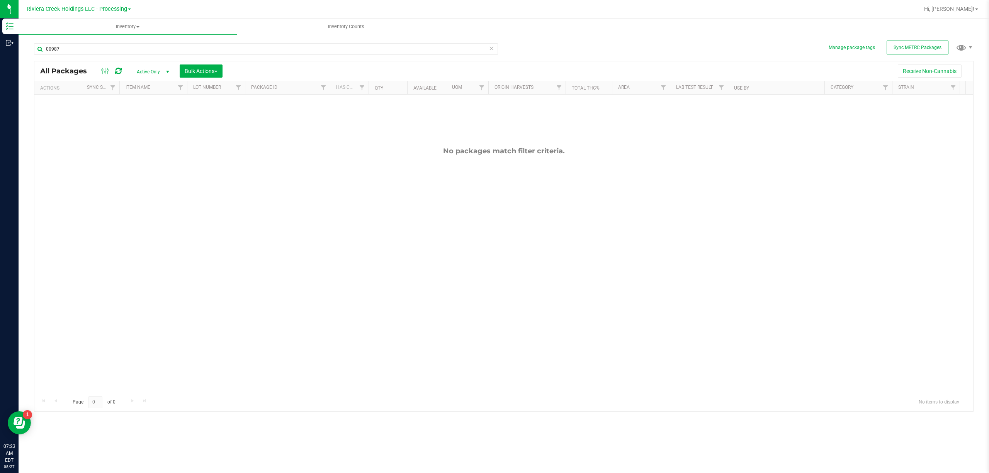
click at [148, 70] on span "Active Only" at bounding box center [151, 71] width 43 height 11
click at [153, 115] on li "All" at bounding box center [152, 119] width 42 height 12
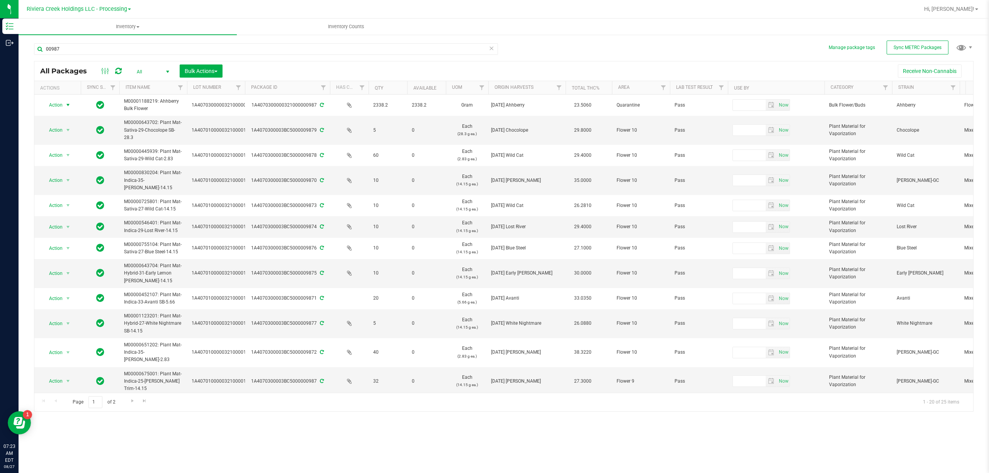
click at [59, 106] on span "Action" at bounding box center [52, 105] width 21 height 11
click at [73, 166] on li "Locate package" at bounding box center [68, 165] width 50 height 12
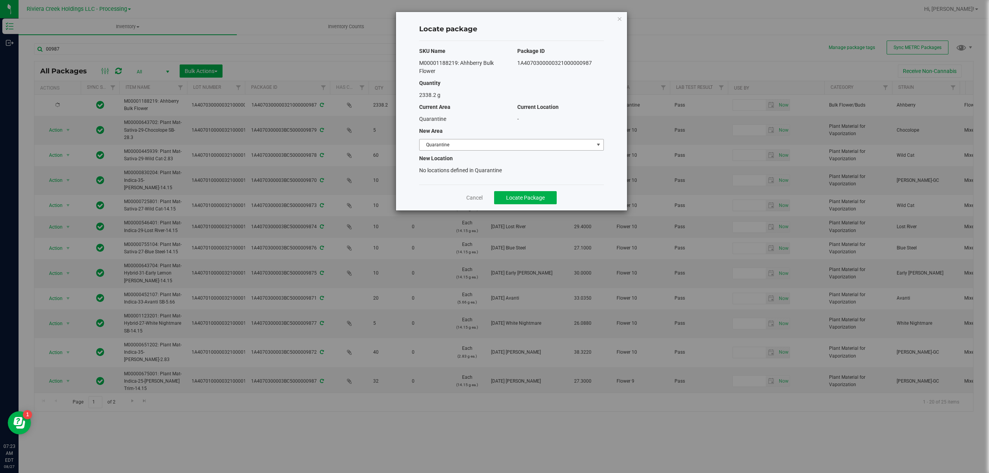
click at [448, 146] on span "Quarantine" at bounding box center [507, 145] width 174 height 11
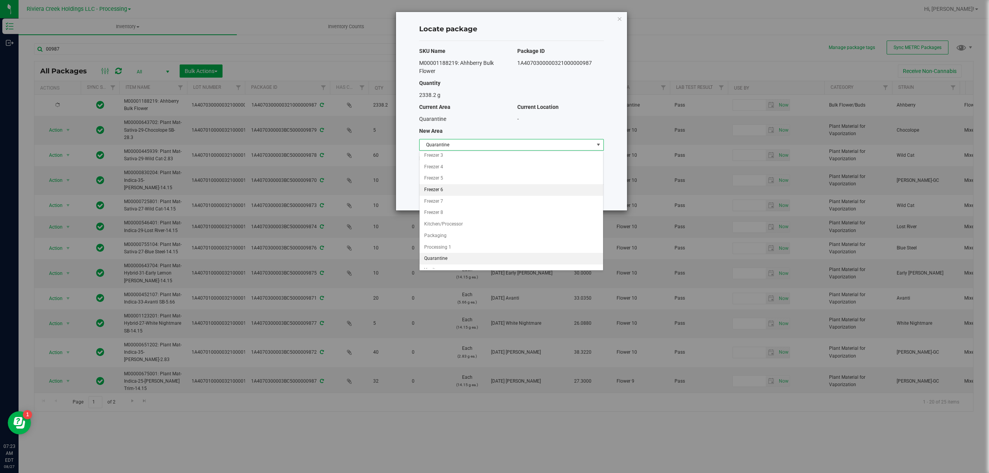
scroll to position [32, 0]
click at [448, 161] on li "Flower 10" at bounding box center [512, 162] width 184 height 12
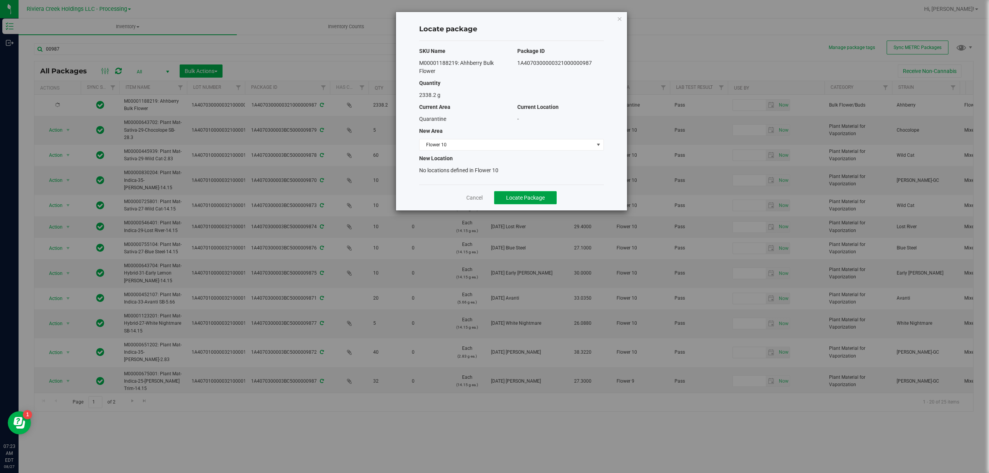
click at [528, 194] on button "Locate Package" at bounding box center [525, 197] width 63 height 13
